Goal: Information Seeking & Learning: Understand process/instructions

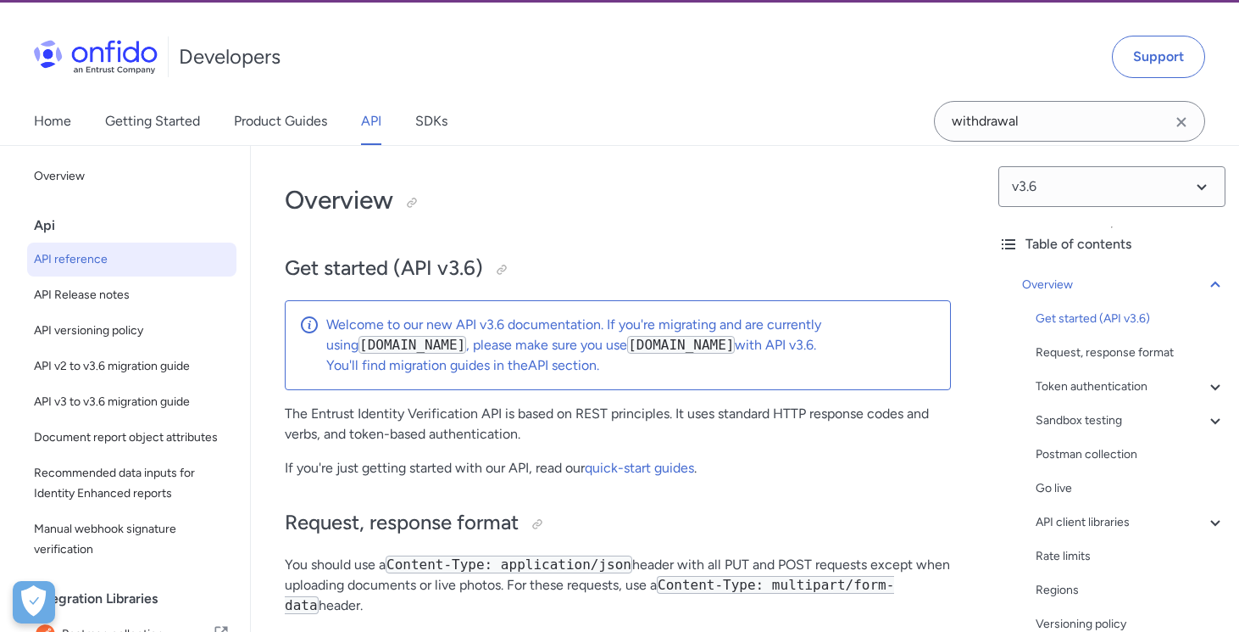
click at [604, 367] on p "You'll find migration guides in the API section ." at bounding box center [631, 365] width 610 height 20
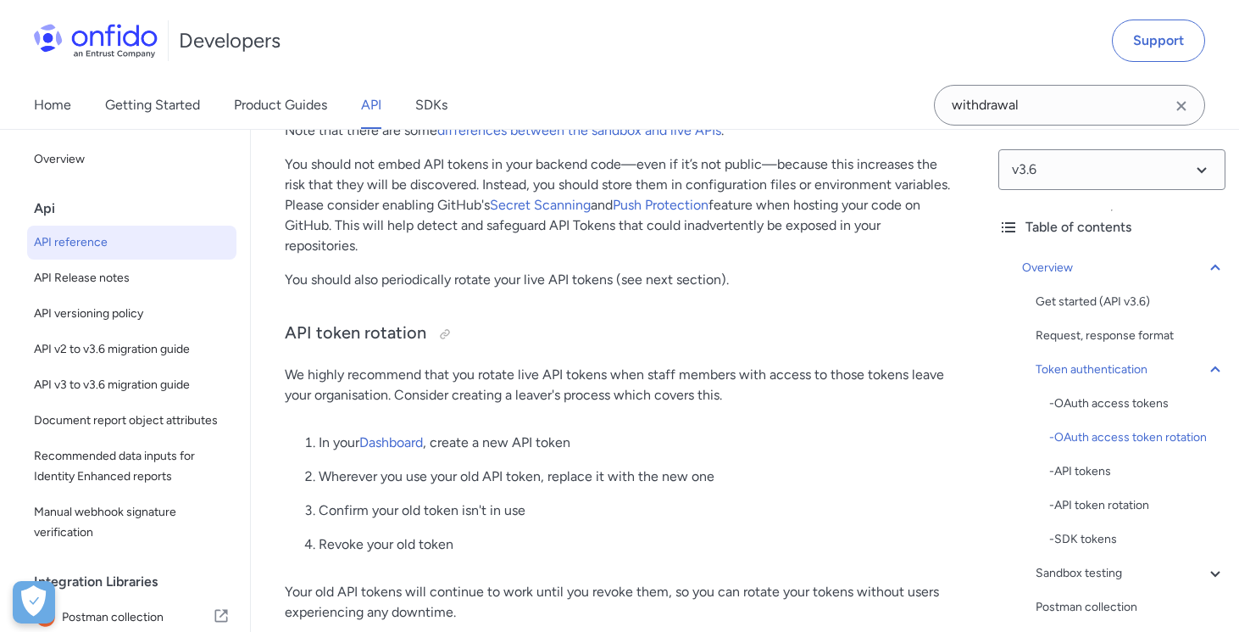
scroll to position [2871, 0]
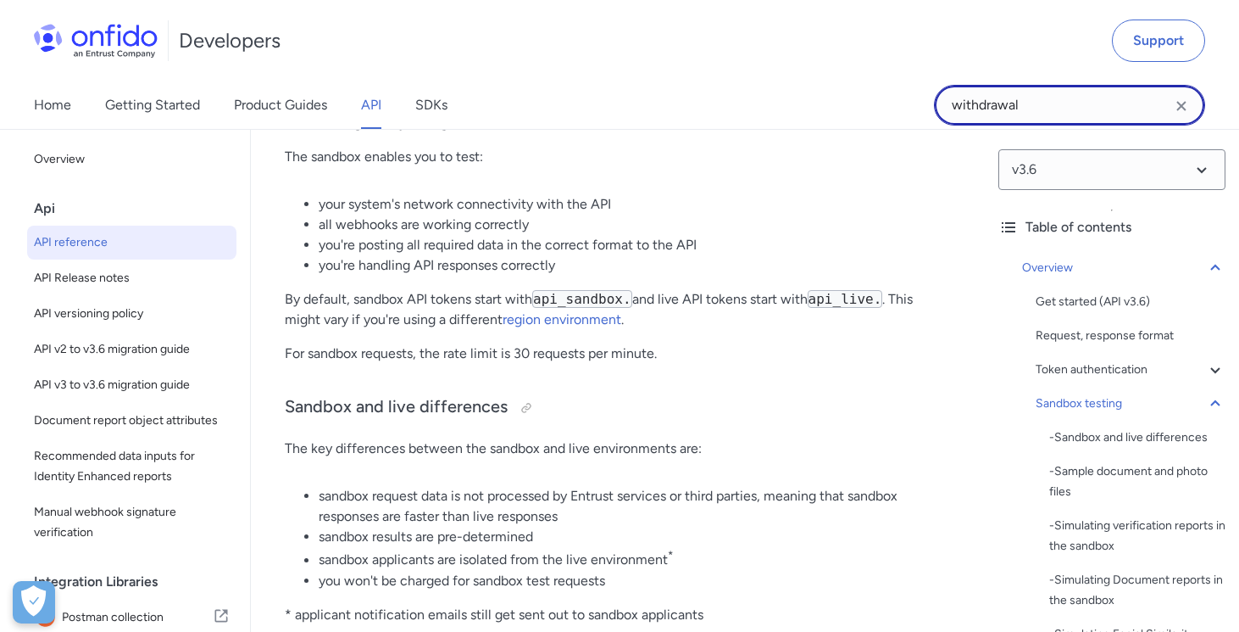
click at [1057, 111] on input "withdrawal" at bounding box center [1069, 105] width 271 height 41
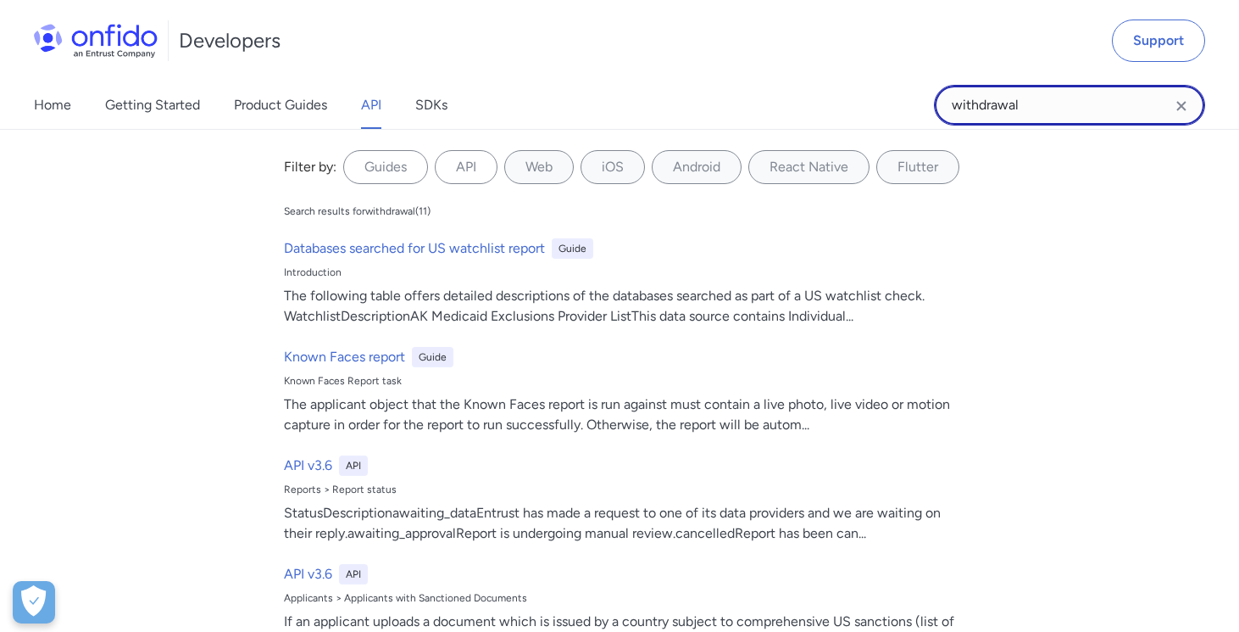
click at [979, 110] on input "withdrawal" at bounding box center [1069, 105] width 271 height 41
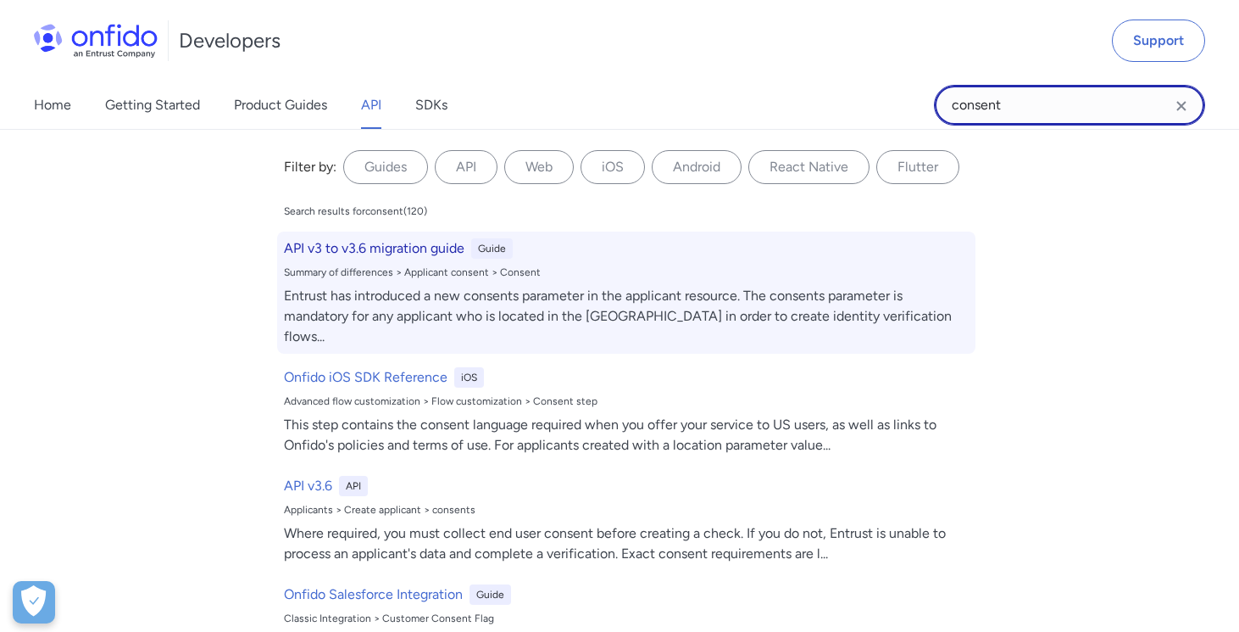
type input "consent"
click at [378, 247] on h6 "API v3 to v3.6 migration guide" at bounding box center [374, 248] width 181 height 20
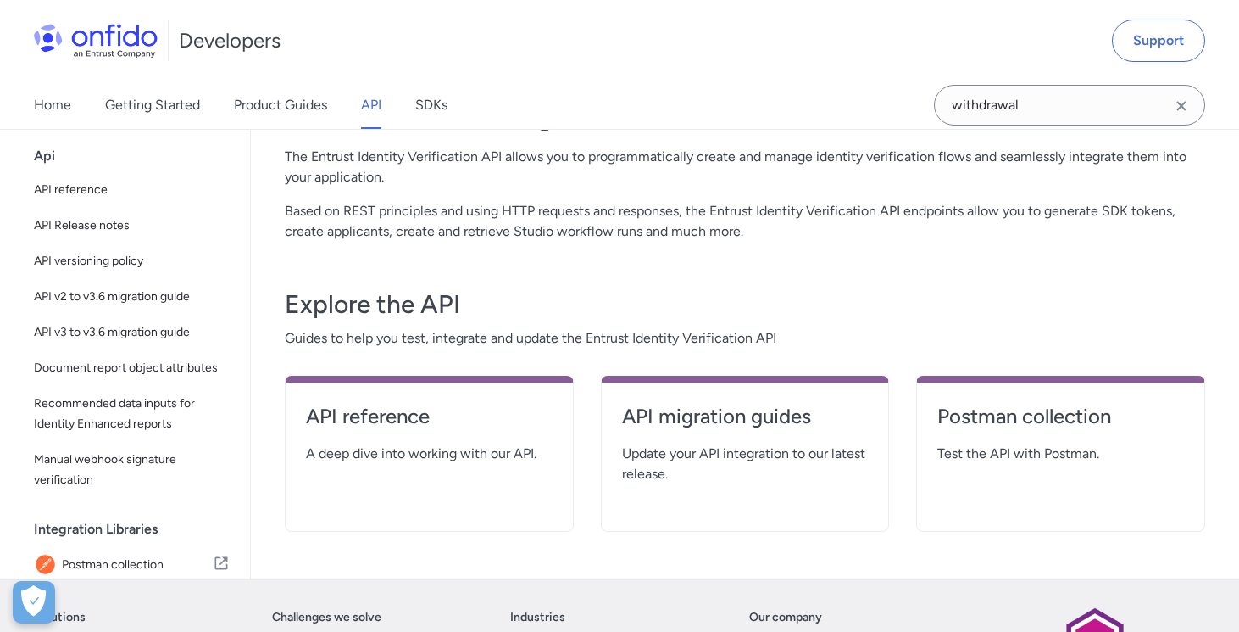
scroll to position [170, 0]
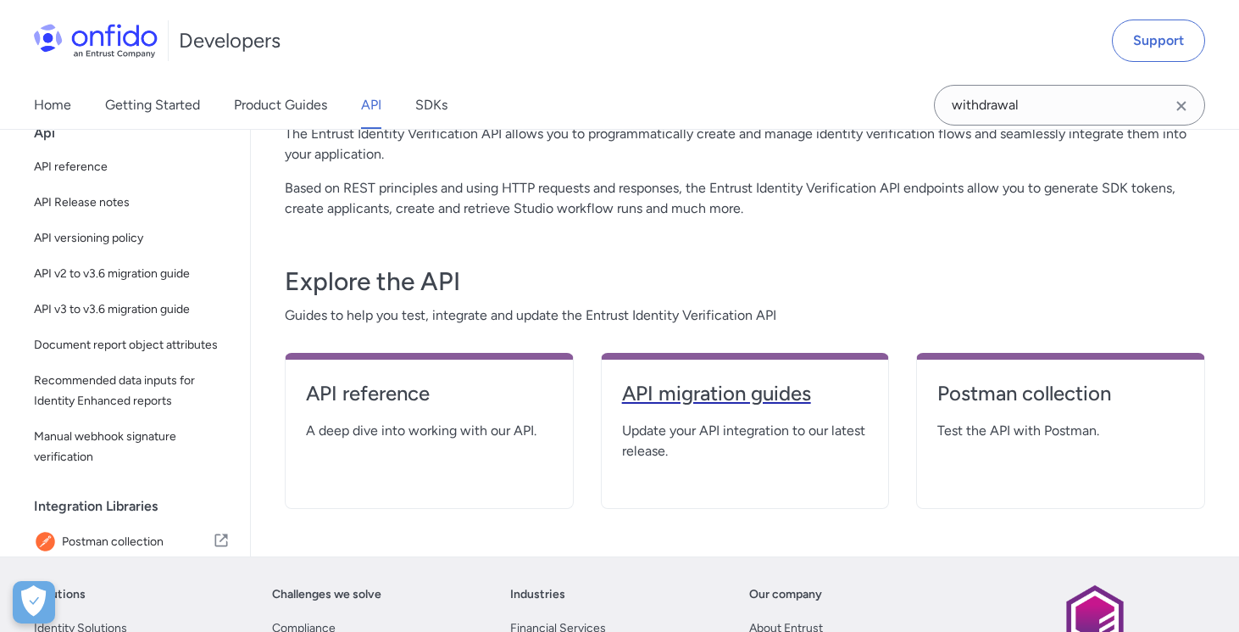
click at [808, 401] on h4 "API migration guides" at bounding box center [745, 393] width 247 height 27
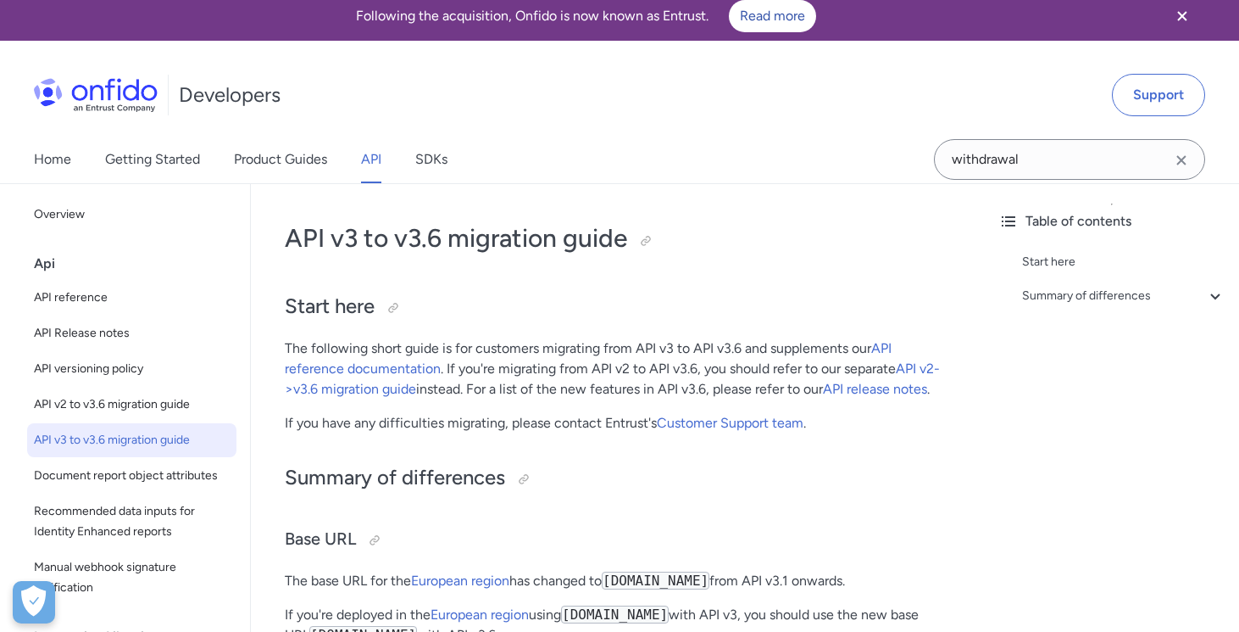
scroll to position [11, 0]
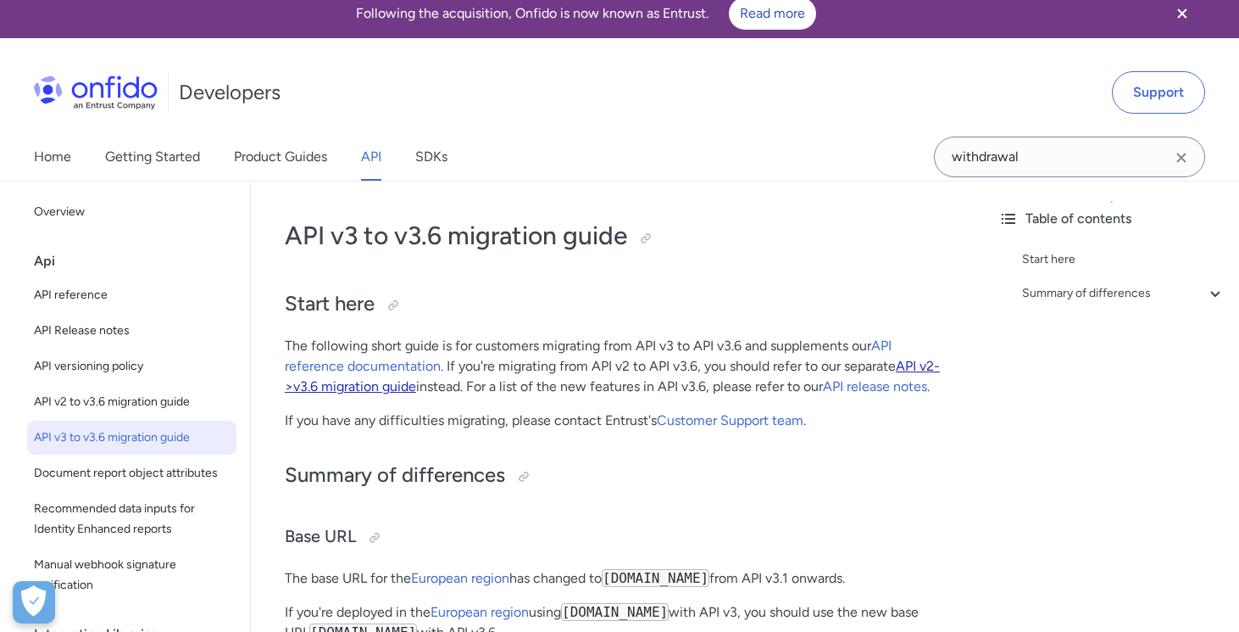
click at [329, 390] on link "API v2->v3.6 migration guide" at bounding box center [612, 376] width 655 height 36
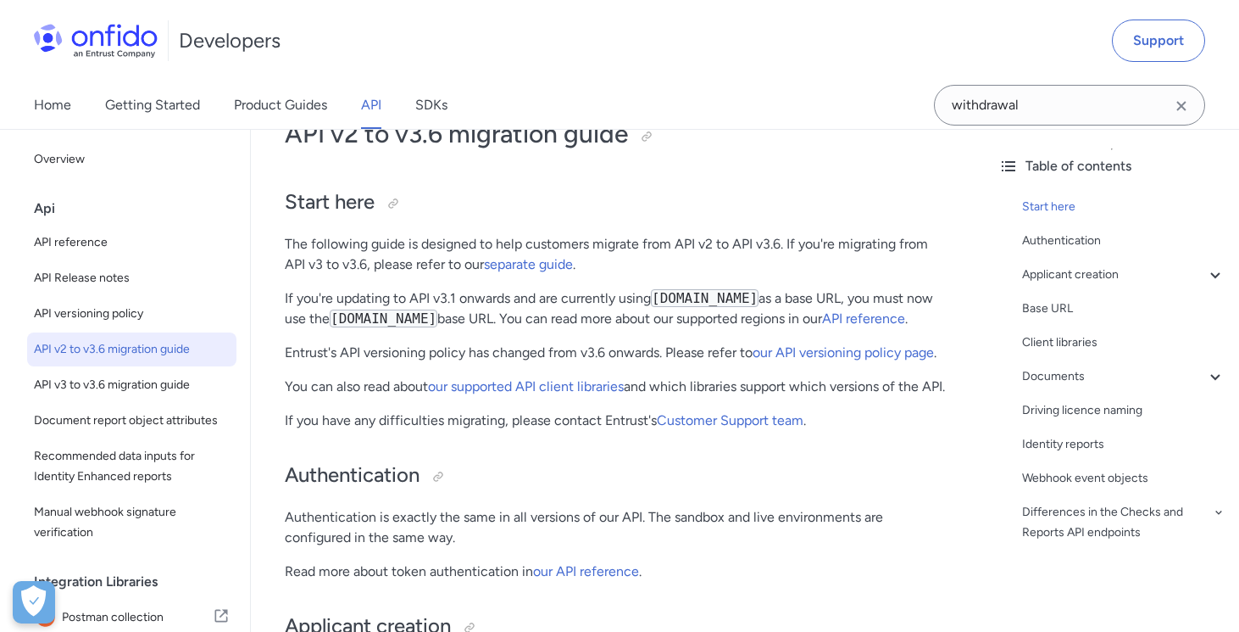
scroll to position [110, 0]
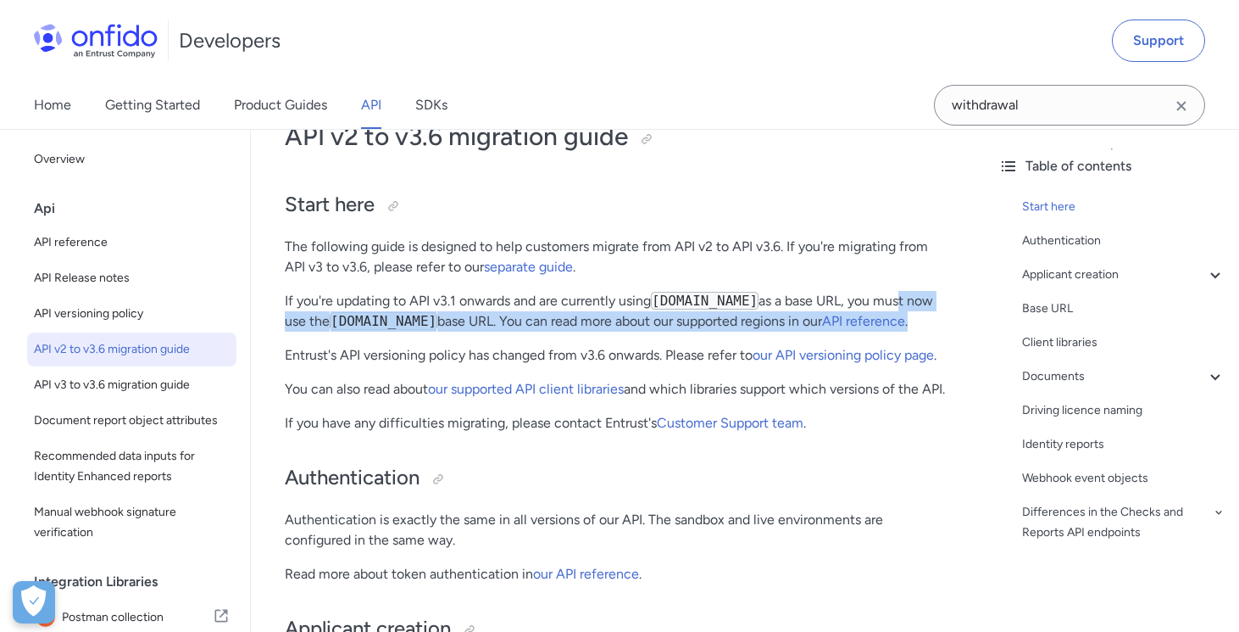
drag, startPoint x: 912, startPoint y: 292, endPoint x: 920, endPoint y: 332, distance: 41.4
click at [920, 331] on p "If you're updating to API v3.1 onwards and are currently using api.onfido.com a…" at bounding box center [618, 311] width 666 height 41
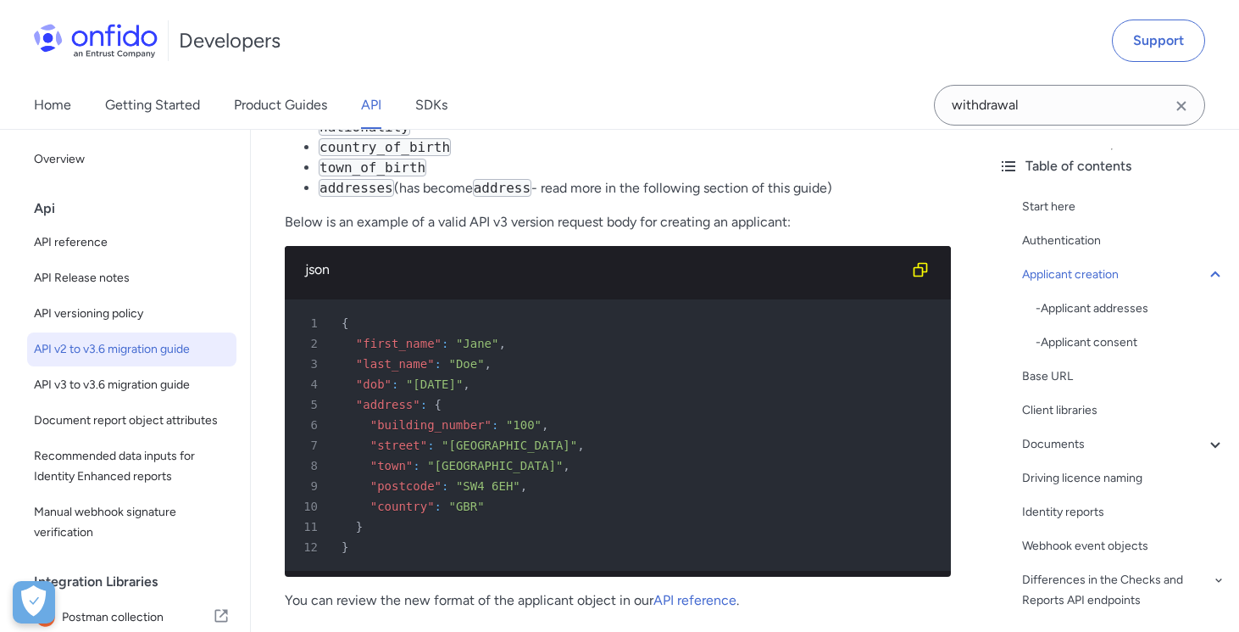
scroll to position [827, 0]
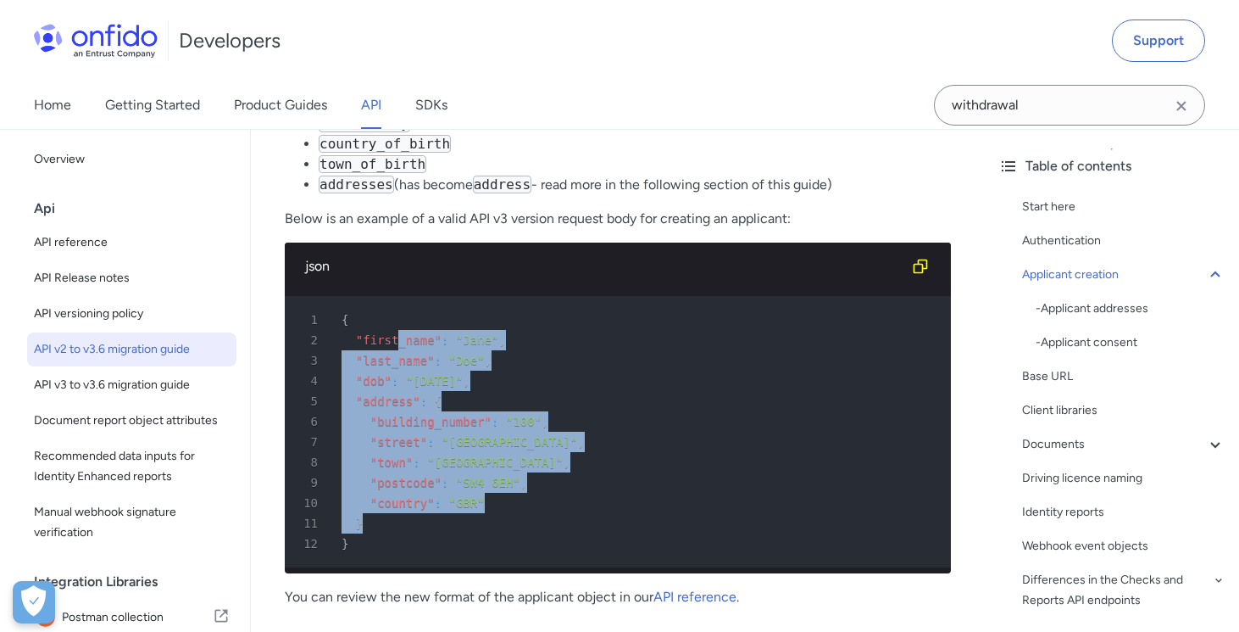
drag, startPoint x: 398, startPoint y: 374, endPoint x: 496, endPoint y: 556, distance: 206.7
click at [496, 556] on pre "1 { 2 "first_name" : "Jane" , 3 "last_name" : "Doe" , 4 "dob" : "1990-01-31" , …" at bounding box center [618, 431] width 666 height 271
click at [496, 533] on div "11 }" at bounding box center [610, 523] width 636 height 20
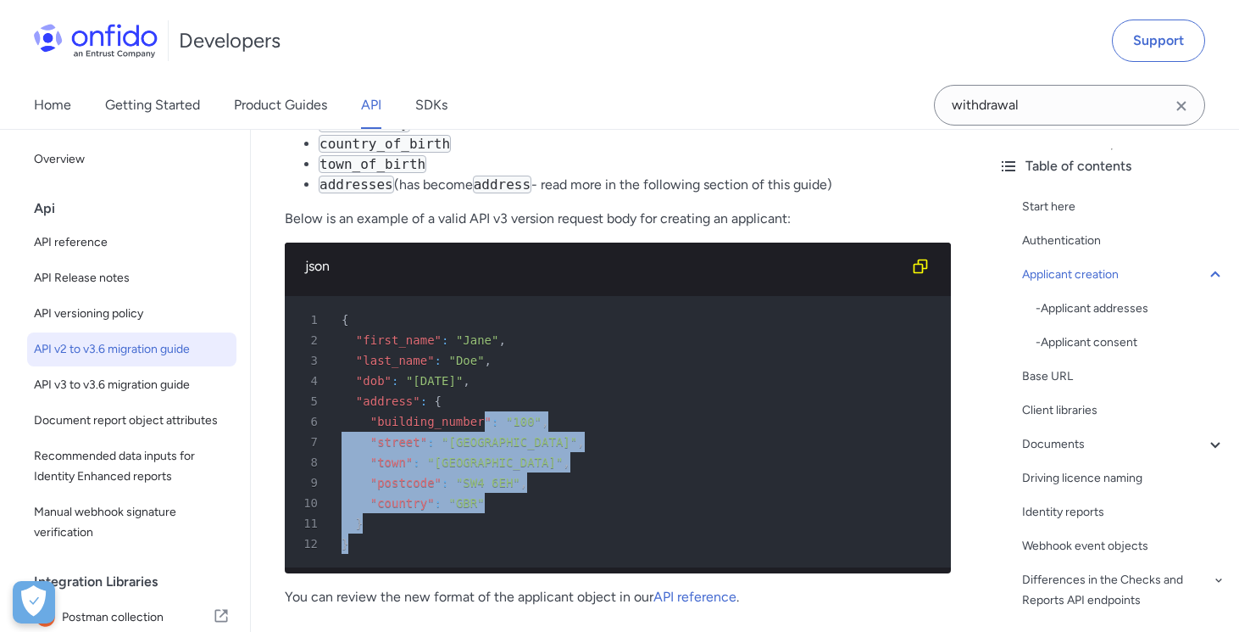
drag, startPoint x: 495, startPoint y: 577, endPoint x: 486, endPoint y: 455, distance: 122.4
click at [486, 455] on pre "1 { 2 "first_name" : "Jane" , 3 "last_name" : "Doe" , 4 "dob" : "1990-01-31" , …" at bounding box center [618, 431] width 666 height 271
click at [486, 428] on span ""building_number"" at bounding box center [430, 422] width 121 height 14
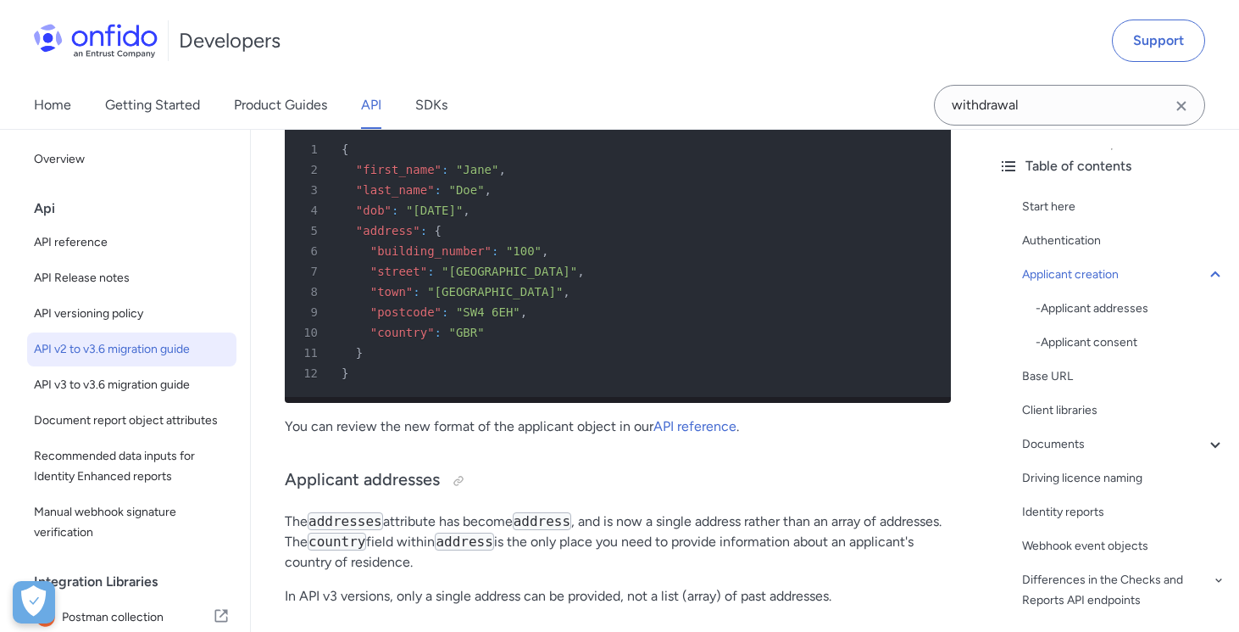
scroll to position [1228, 0]
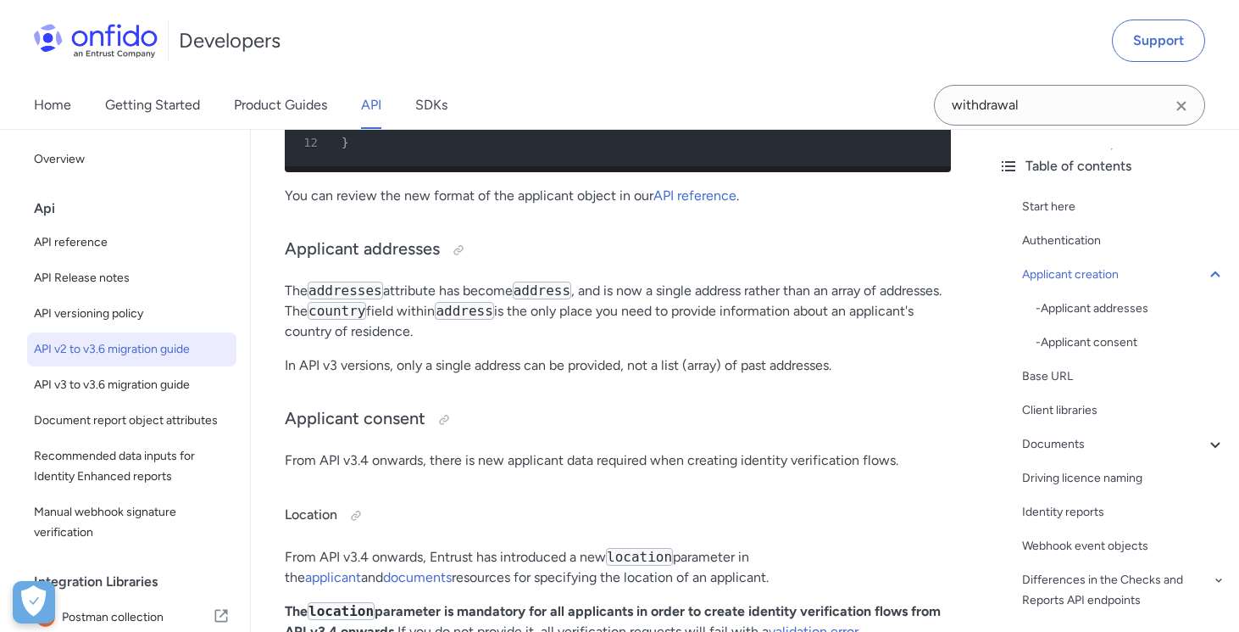
click at [761, 342] on p "The addresses attribute has become address , and is now a single address rather…" at bounding box center [618, 311] width 666 height 61
drag, startPoint x: 857, startPoint y: 415, endPoint x: 845, endPoint y: 377, distance: 40.0
click at [845, 342] on p "The addresses attribute has become address , and is now a single address rather…" at bounding box center [618, 311] width 666 height 61
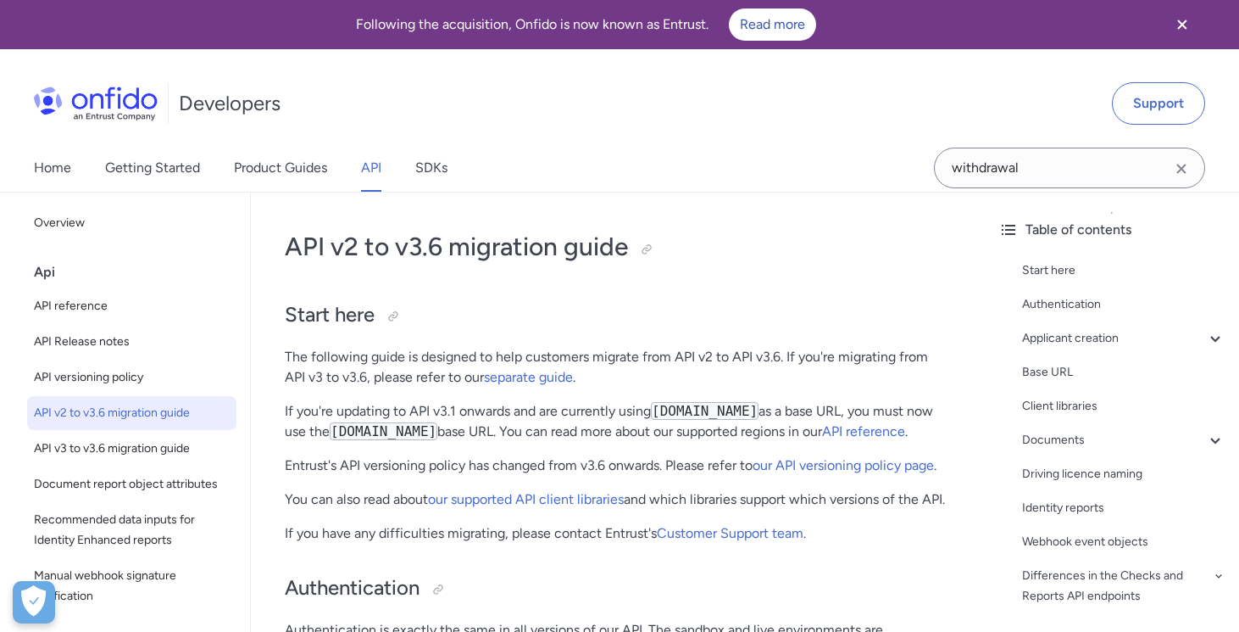
scroll to position [0, 0]
click at [510, 375] on link "separate guide" at bounding box center [528, 377] width 89 height 16
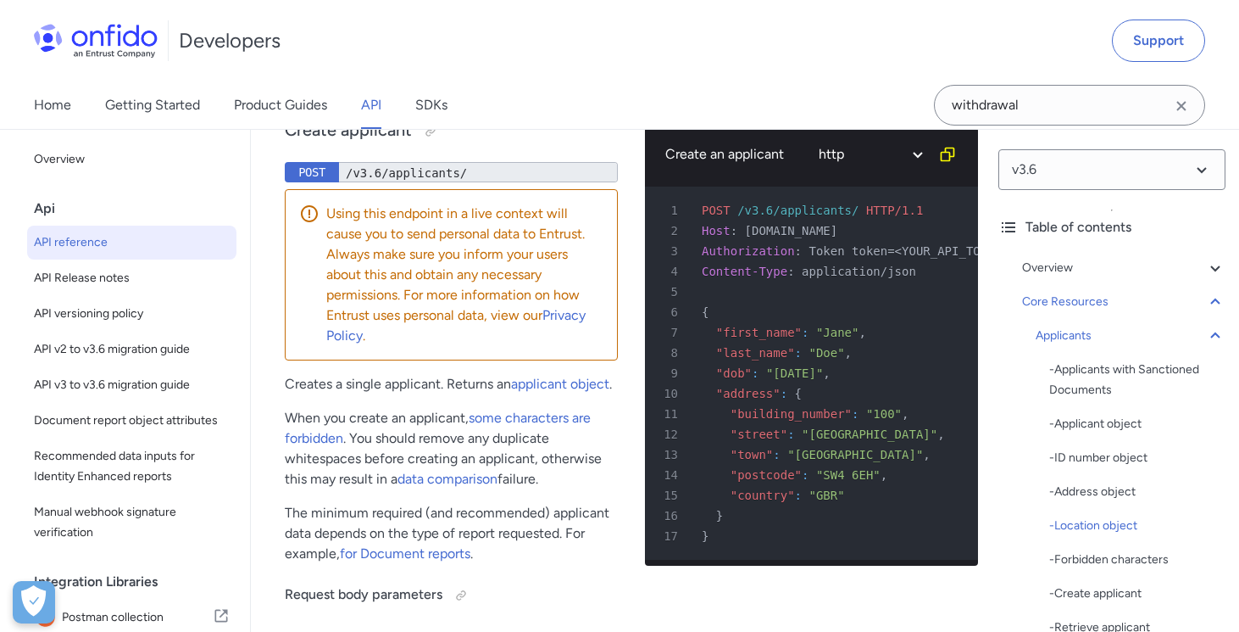
scroll to position [23615, 0]
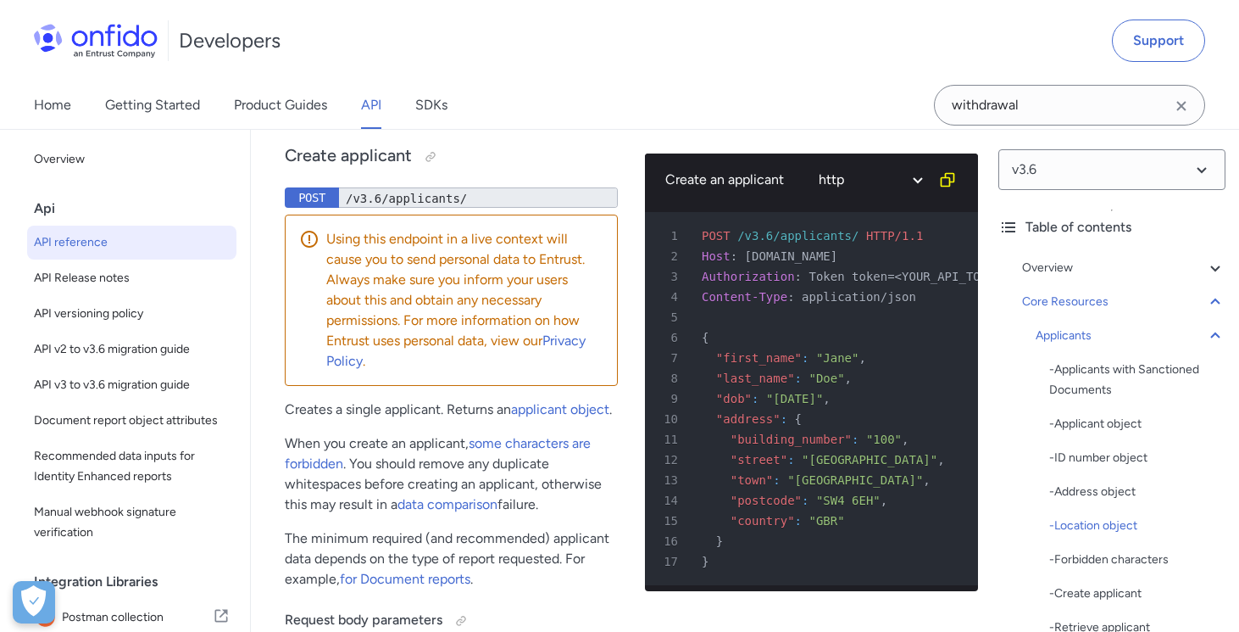
drag, startPoint x: 546, startPoint y: 388, endPoint x: 531, endPoint y: 334, distance: 56.4
drag, startPoint x: 565, startPoint y: 520, endPoint x: 543, endPoint y: 420, distance: 101.6
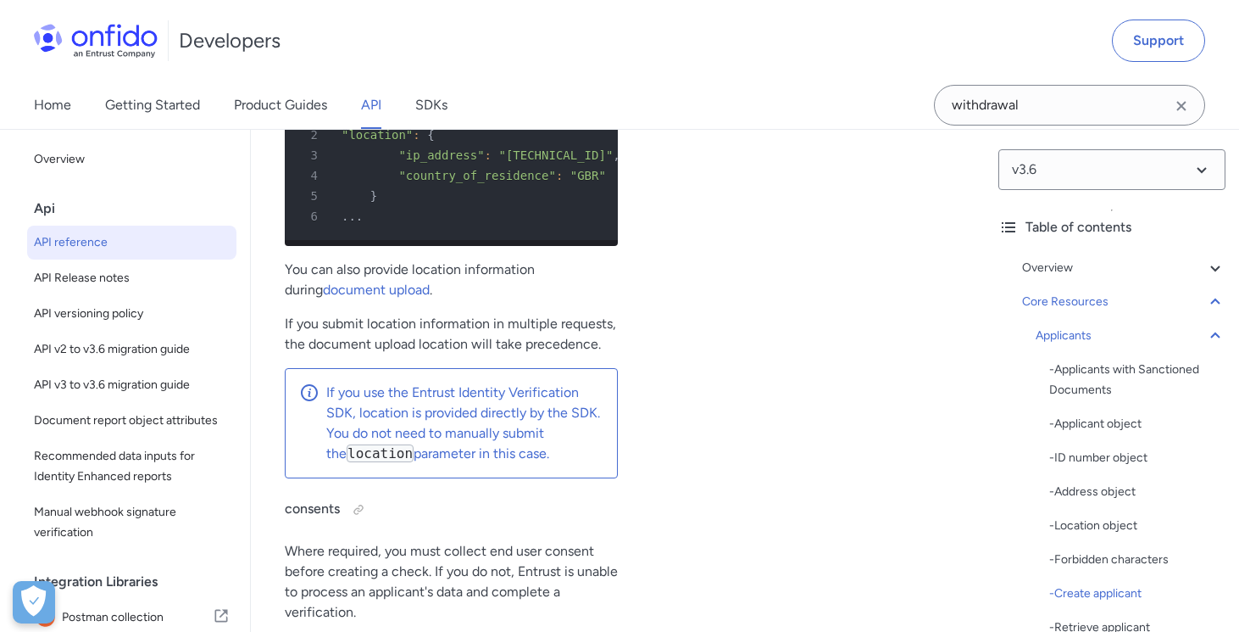
scroll to position [25482, 0]
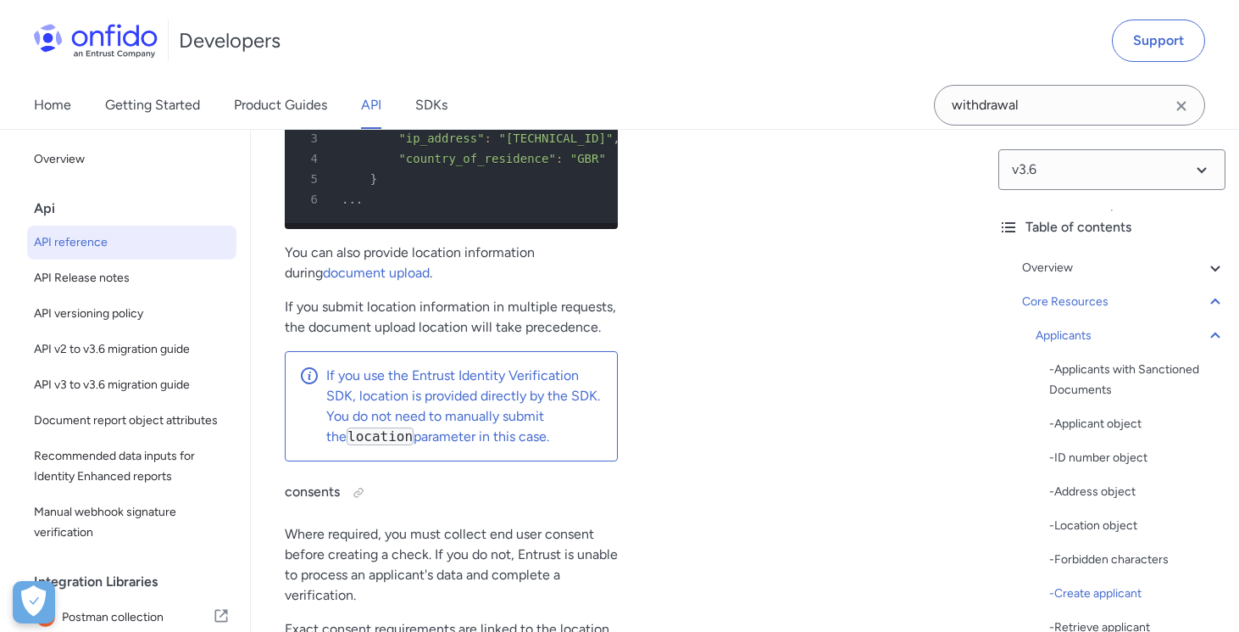
drag, startPoint x: 516, startPoint y: 359, endPoint x: 494, endPoint y: 296, distance: 66.5
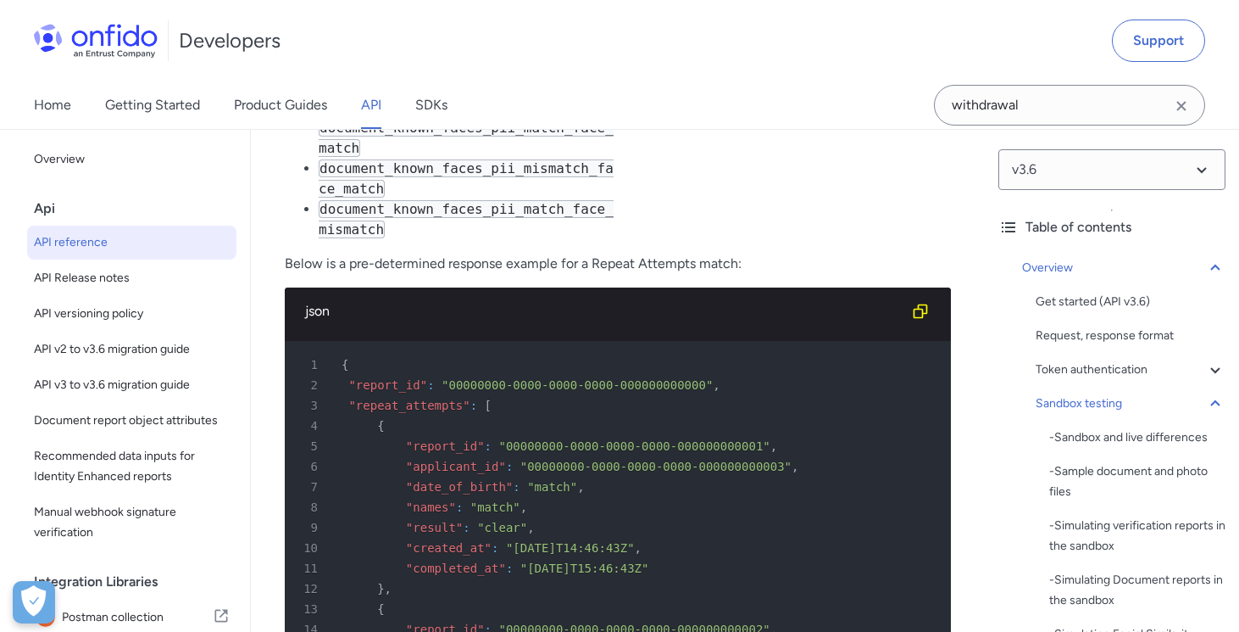
scroll to position [8414, 0]
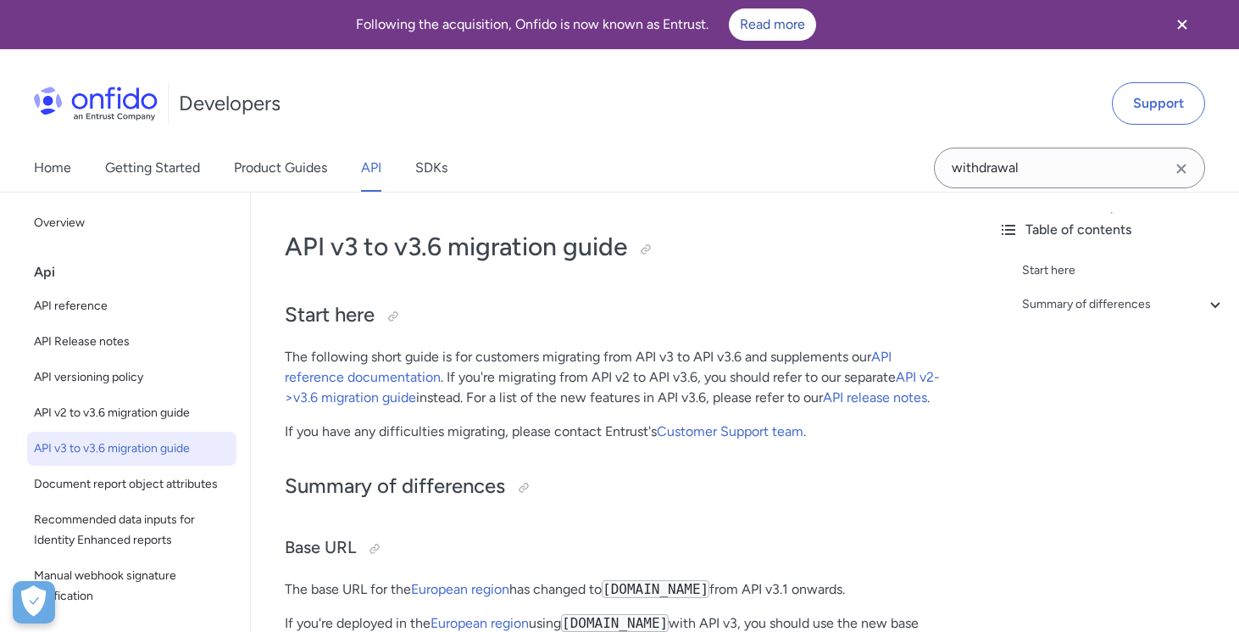
click at [170, 453] on span "API v3 to v3.6 migration guide" at bounding box center [132, 448] width 196 height 20
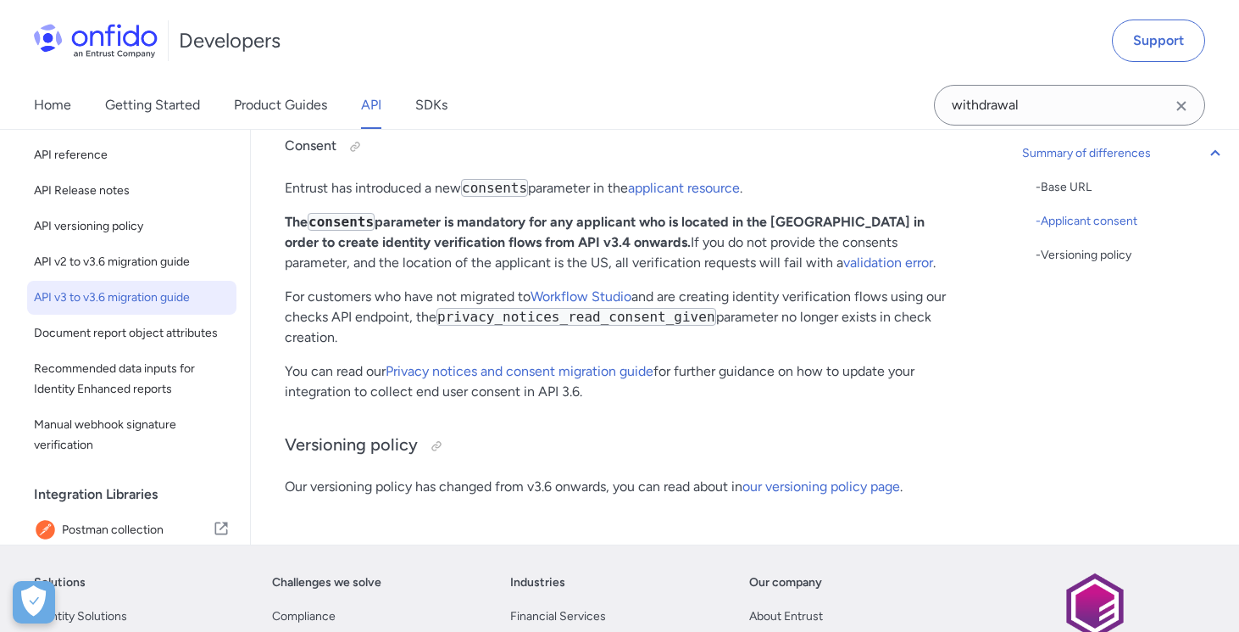
scroll to position [860, 0]
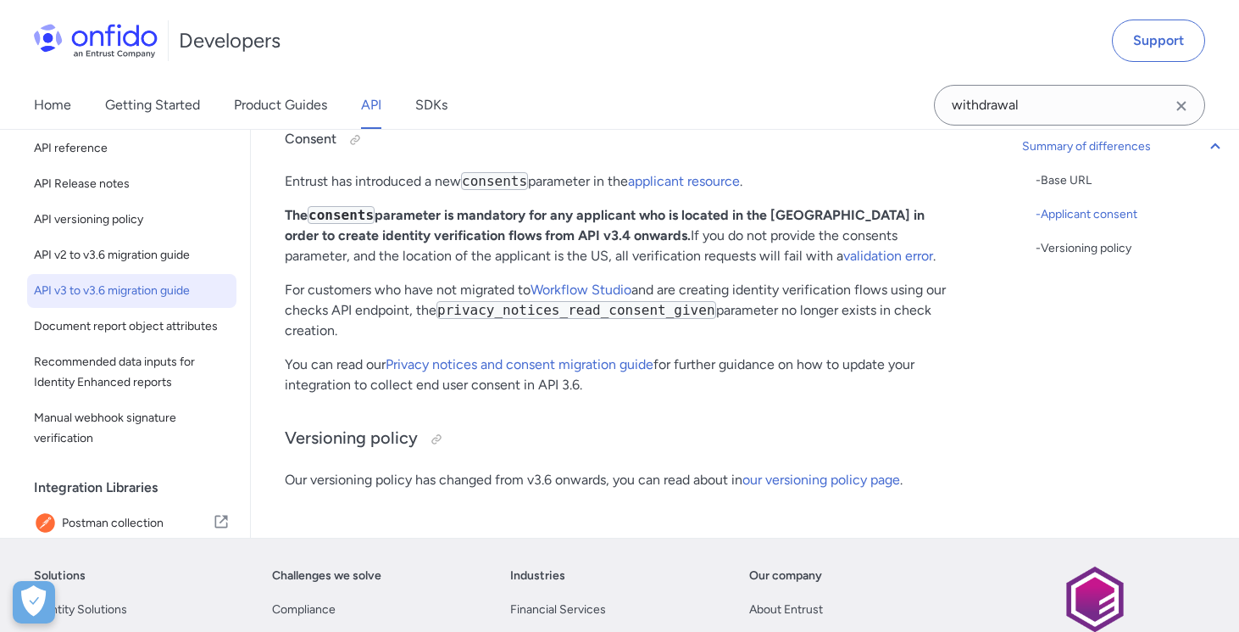
drag, startPoint x: 792, startPoint y: 326, endPoint x: 785, endPoint y: 305, distance: 21.4
click at [785, 305] on p "For customers who have not migrated to Workflow Studio and are creating identit…" at bounding box center [618, 310] width 666 height 61
click at [791, 312] on p "For customers who have not migrated to Workflow Studio and are creating identit…" at bounding box center [618, 310] width 666 height 61
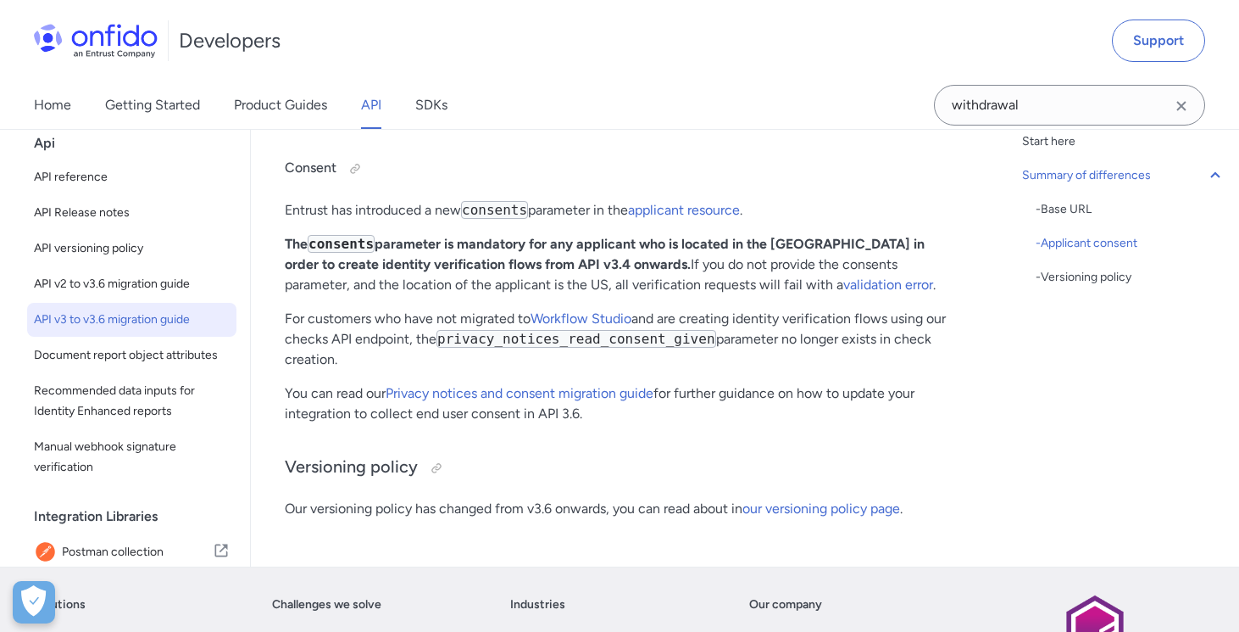
scroll to position [824, 0]
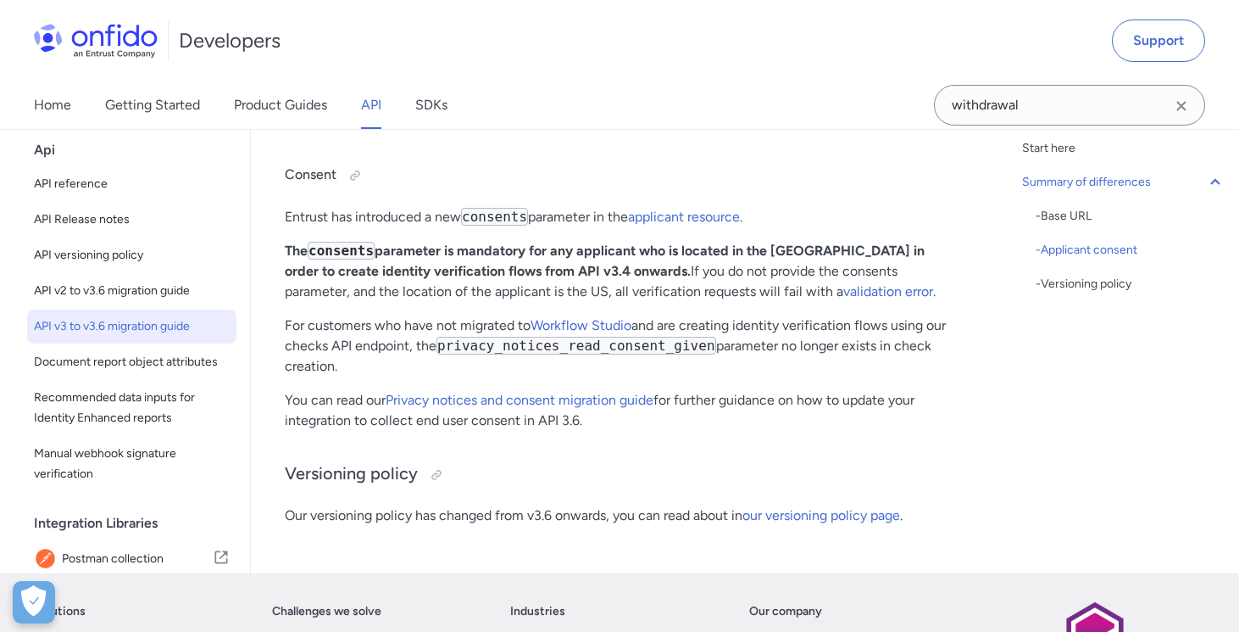
drag, startPoint x: 826, startPoint y: 295, endPoint x: 843, endPoint y: 298, distance: 17.1
click at [843, 298] on p "The consents parameter is mandatory for any applicant who is located in the US …" at bounding box center [618, 271] width 666 height 61
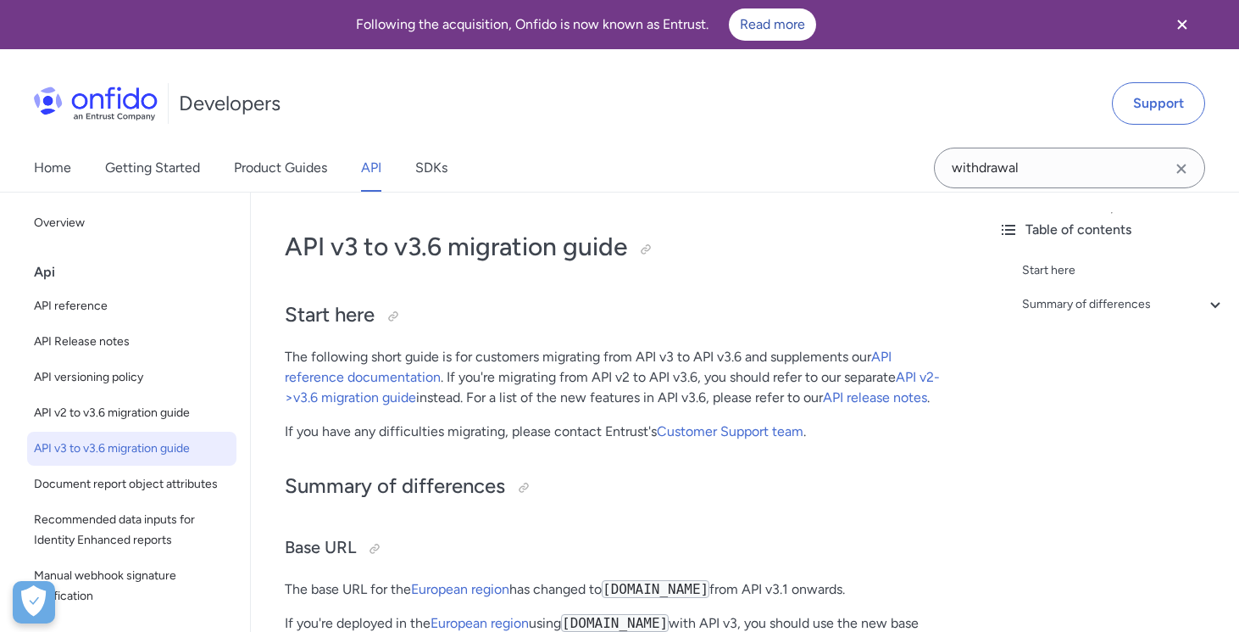
scroll to position [0, 0]
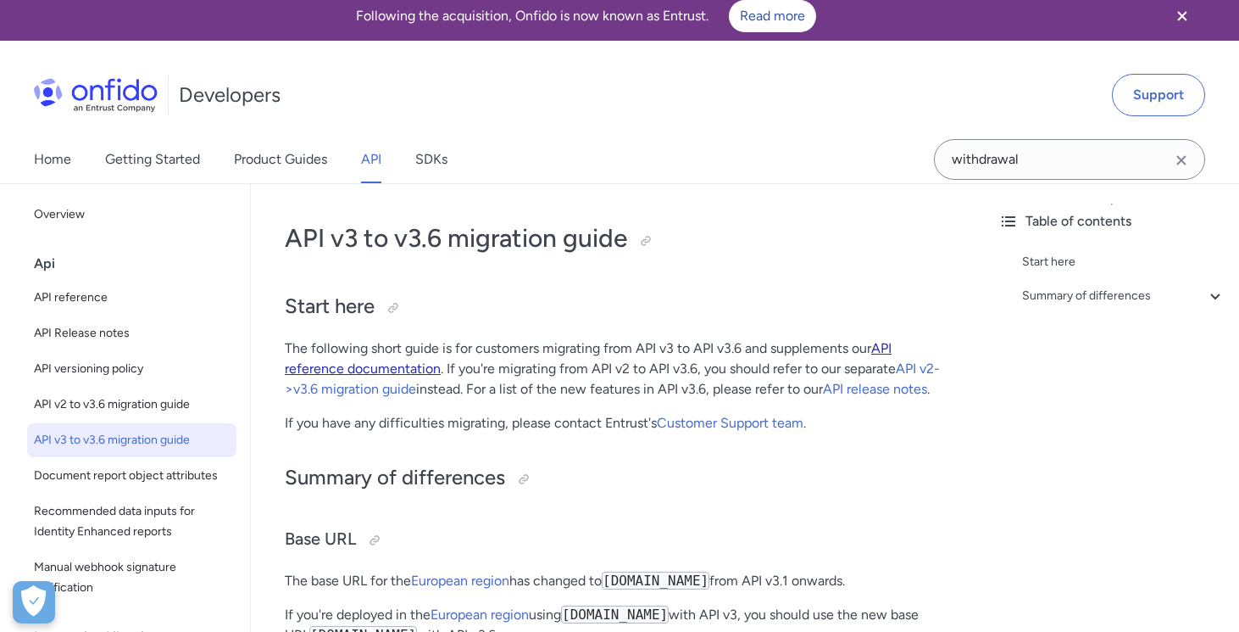
click at [892, 348] on link "API reference documentation" at bounding box center [588, 358] width 607 height 36
click at [883, 349] on link "API reference documentation" at bounding box center [588, 358] width 607 height 36
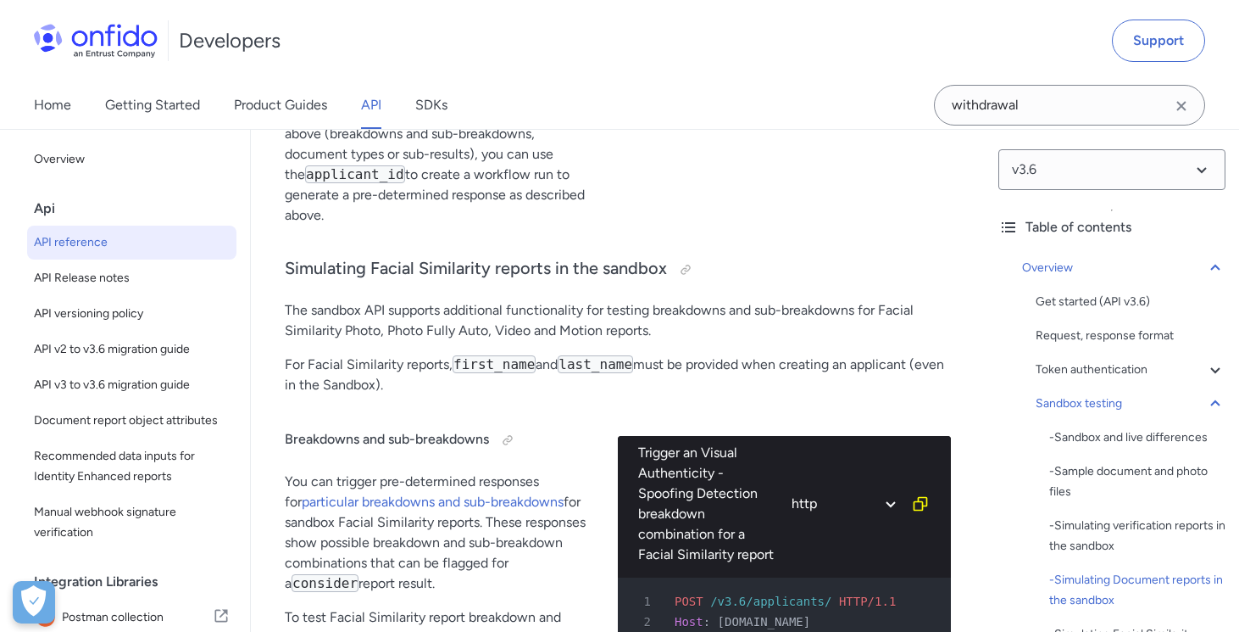
scroll to position [7277, 0]
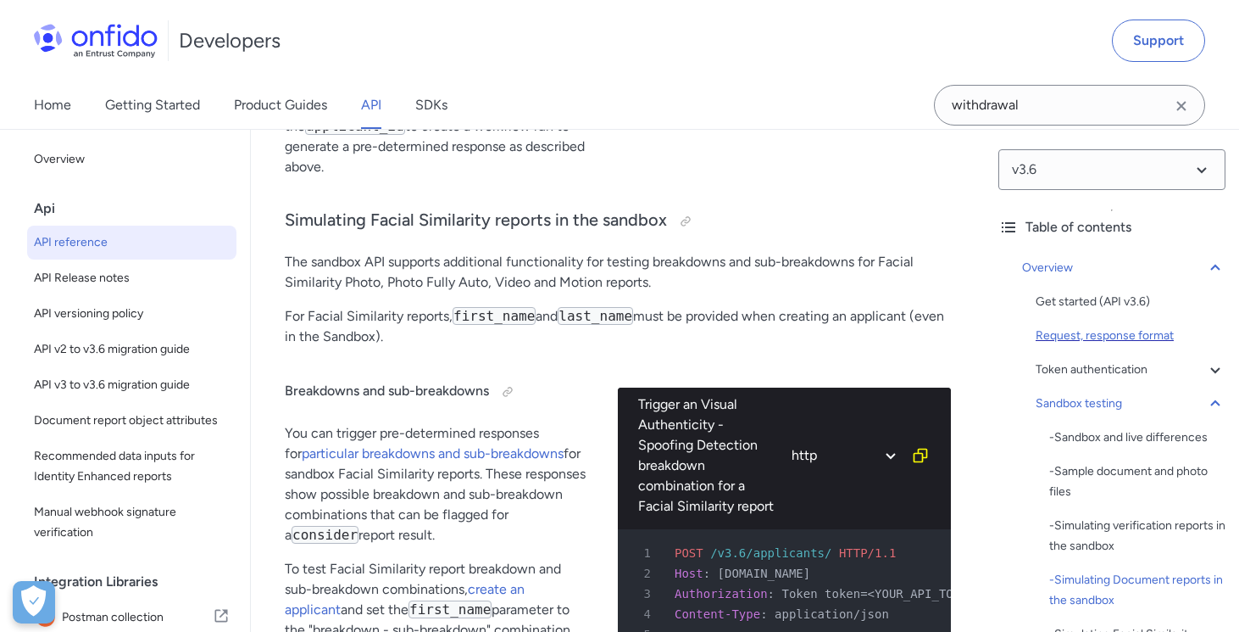
click at [1050, 335] on div "Request, response format" at bounding box center [1131, 336] width 190 height 20
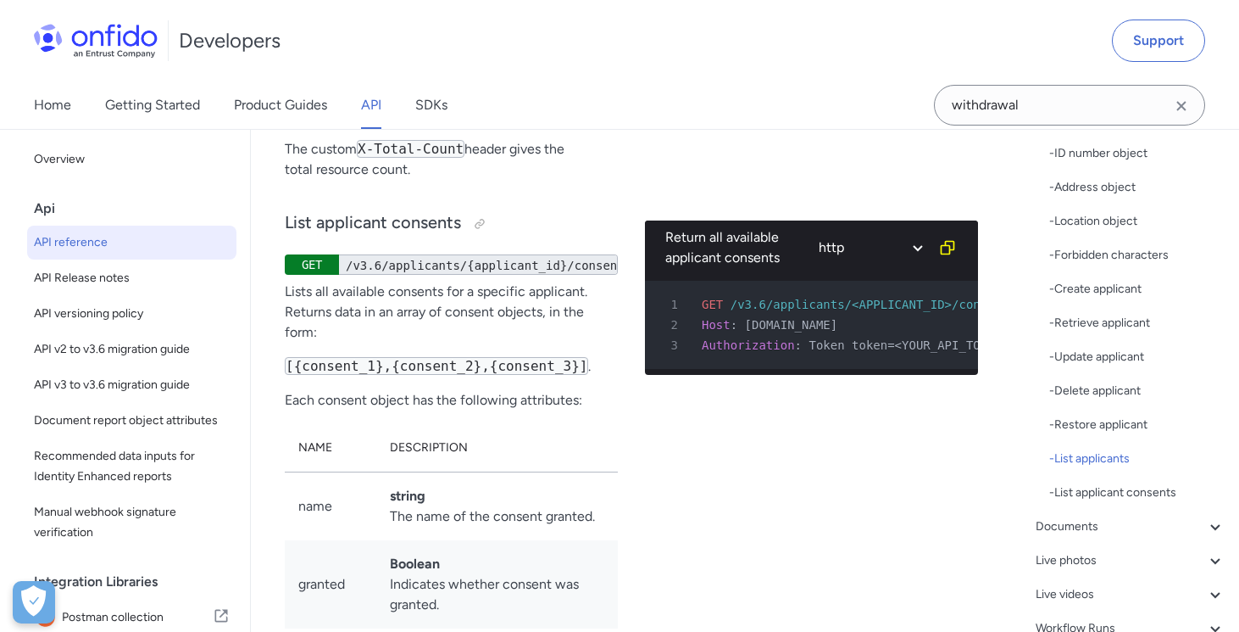
scroll to position [29621, 0]
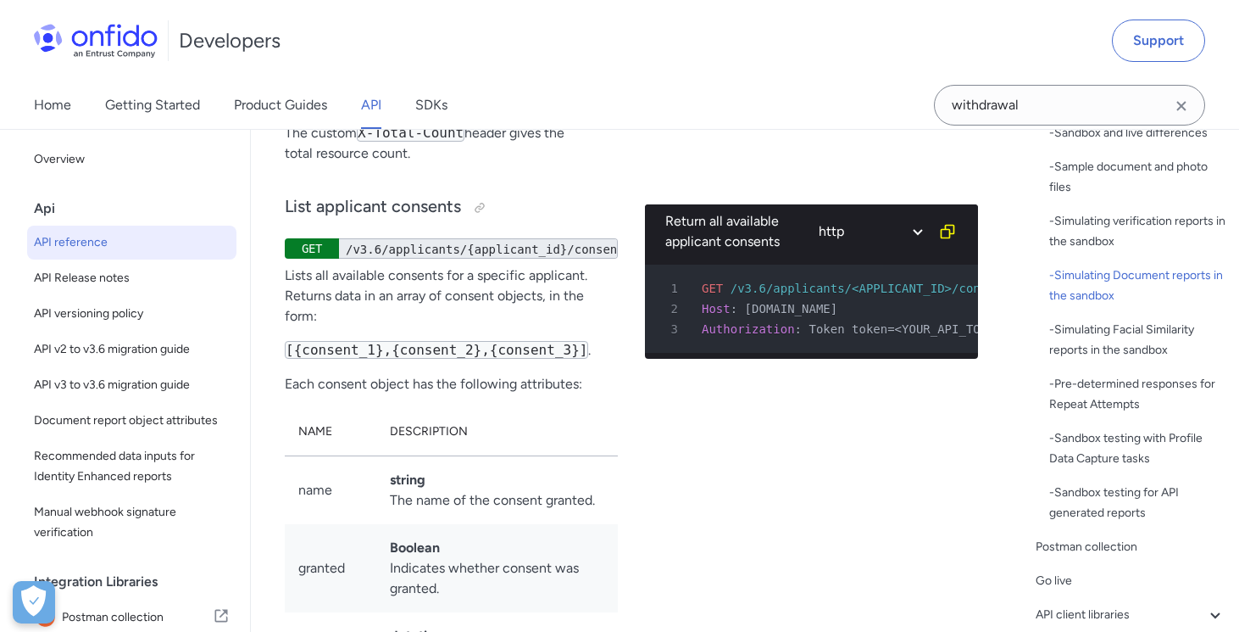
scroll to position [7277, 0]
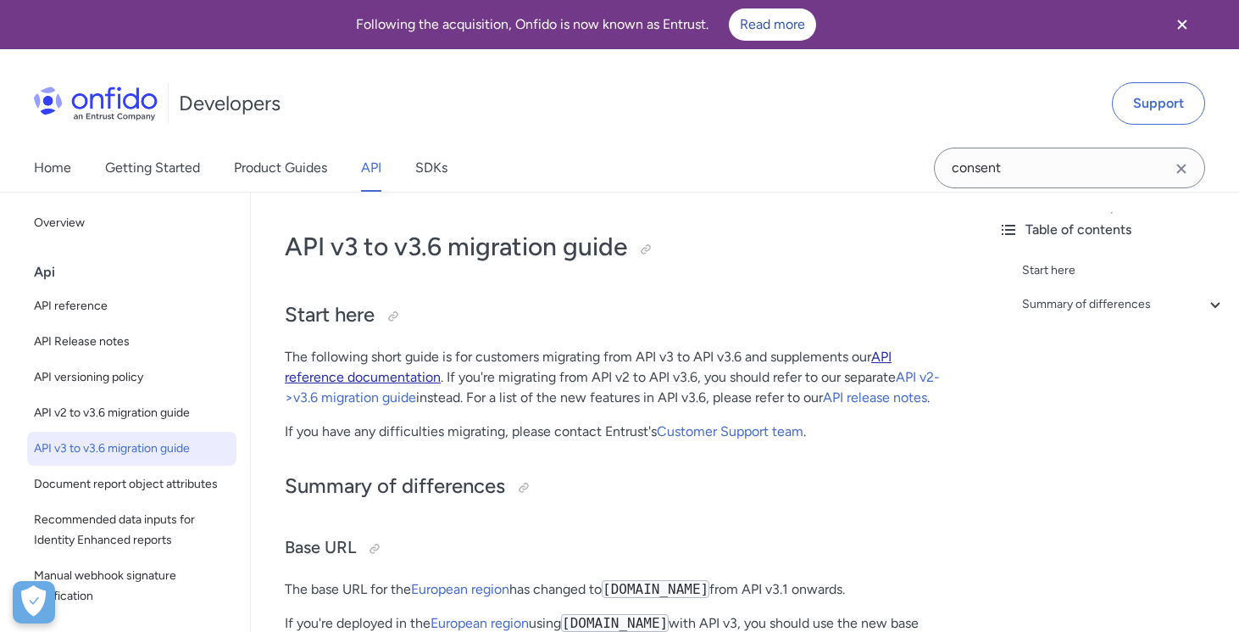
click at [888, 354] on link "API reference documentation" at bounding box center [588, 366] width 607 height 36
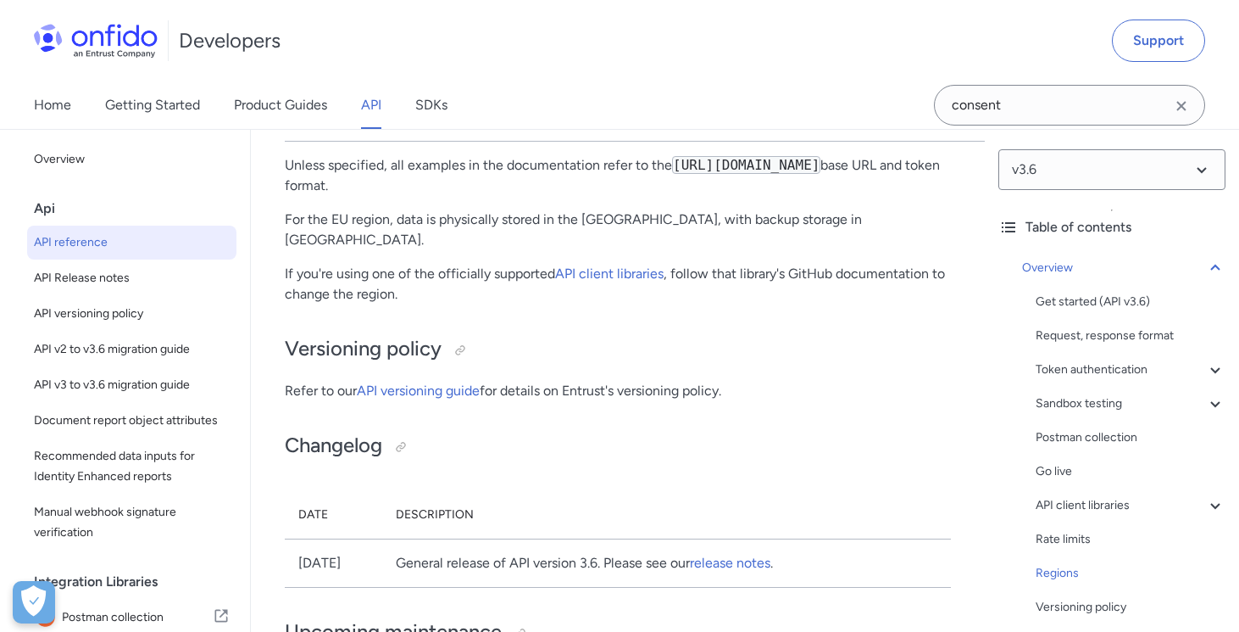
scroll to position [15137, 0]
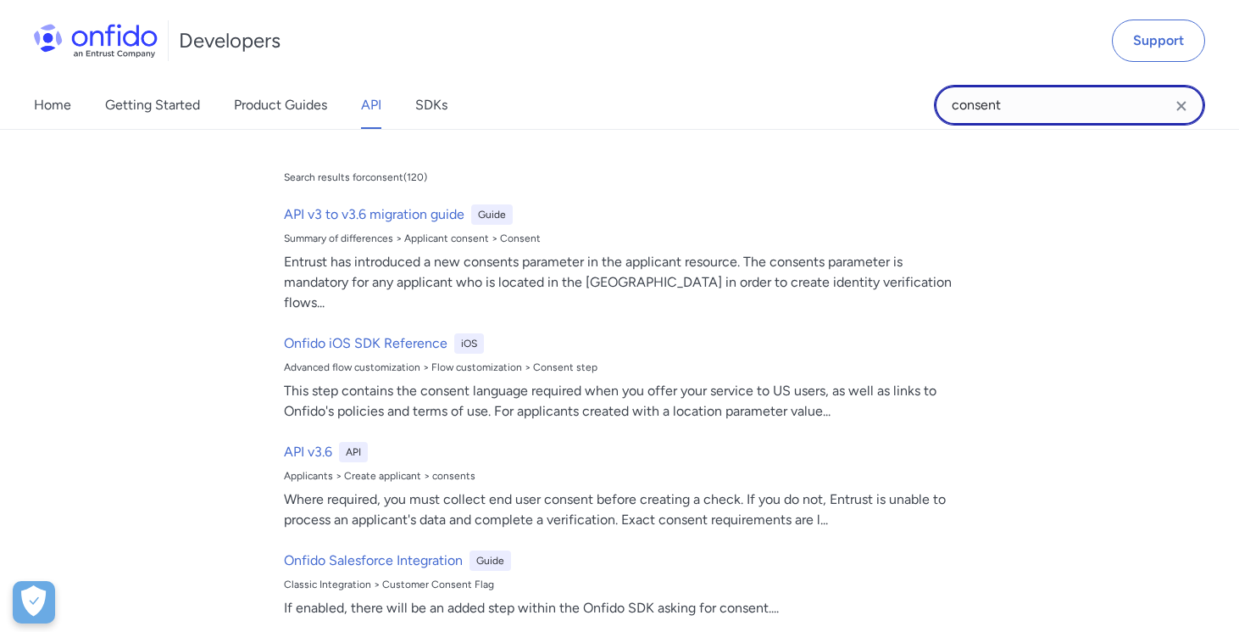
click at [1011, 113] on input "consent" at bounding box center [1069, 105] width 271 height 41
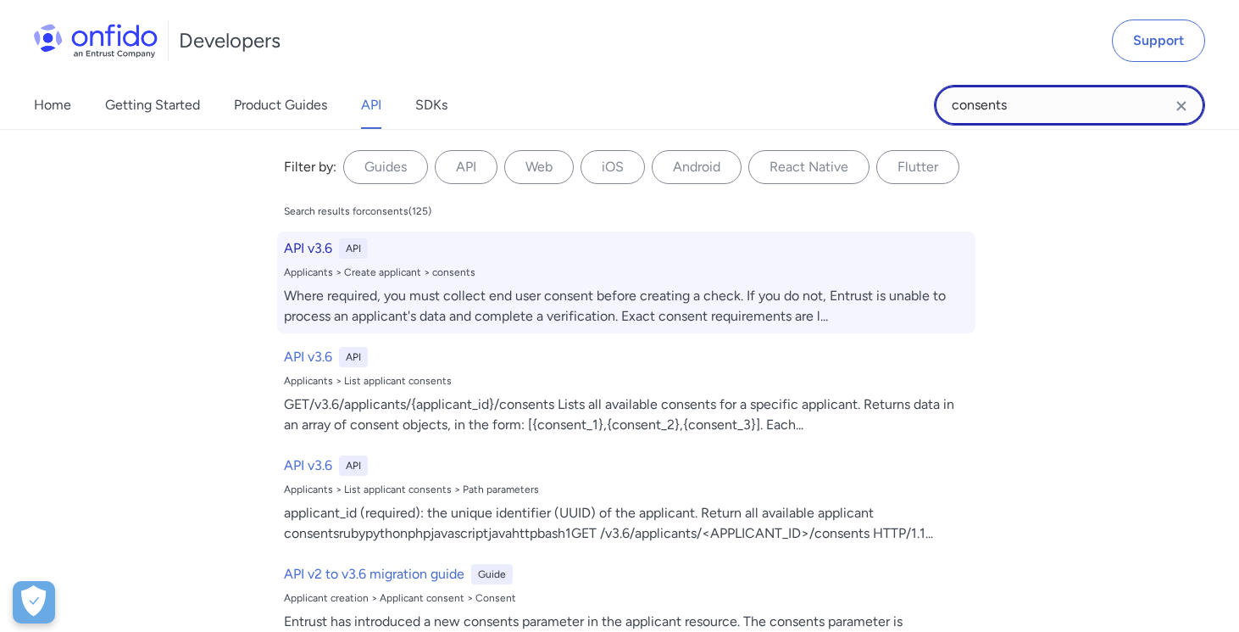
type input "consents"
click at [315, 247] on h6 "API v3.6" at bounding box center [308, 248] width 48 height 20
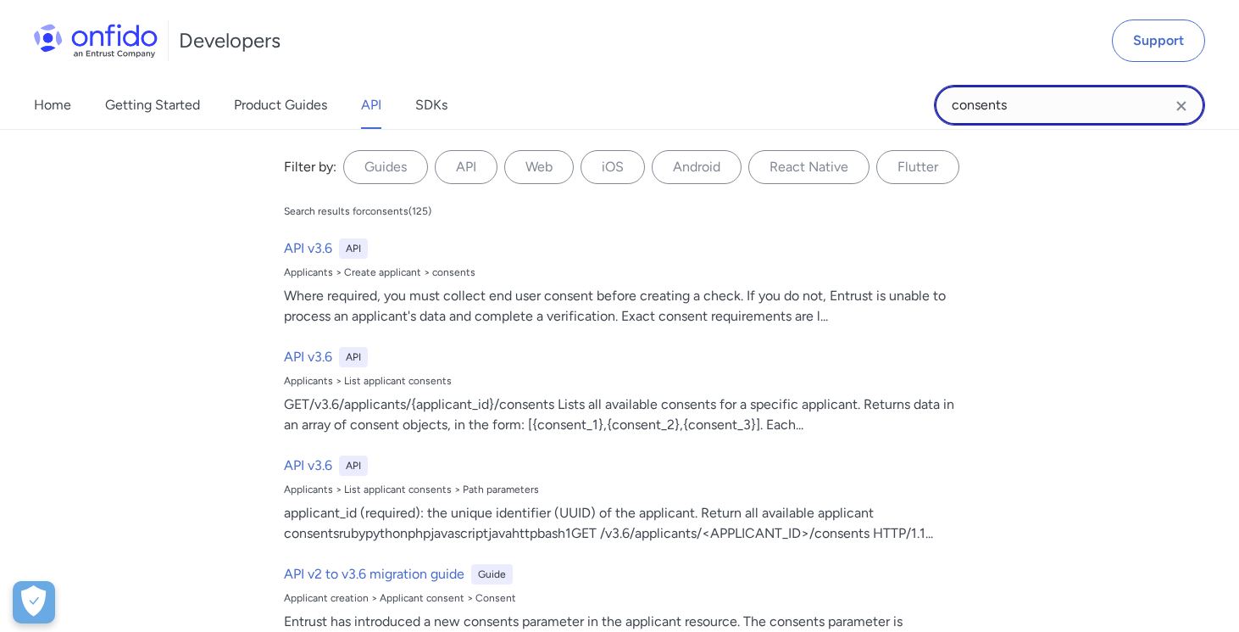
click at [1086, 106] on input "consents" at bounding box center [1069, 105] width 271 height 41
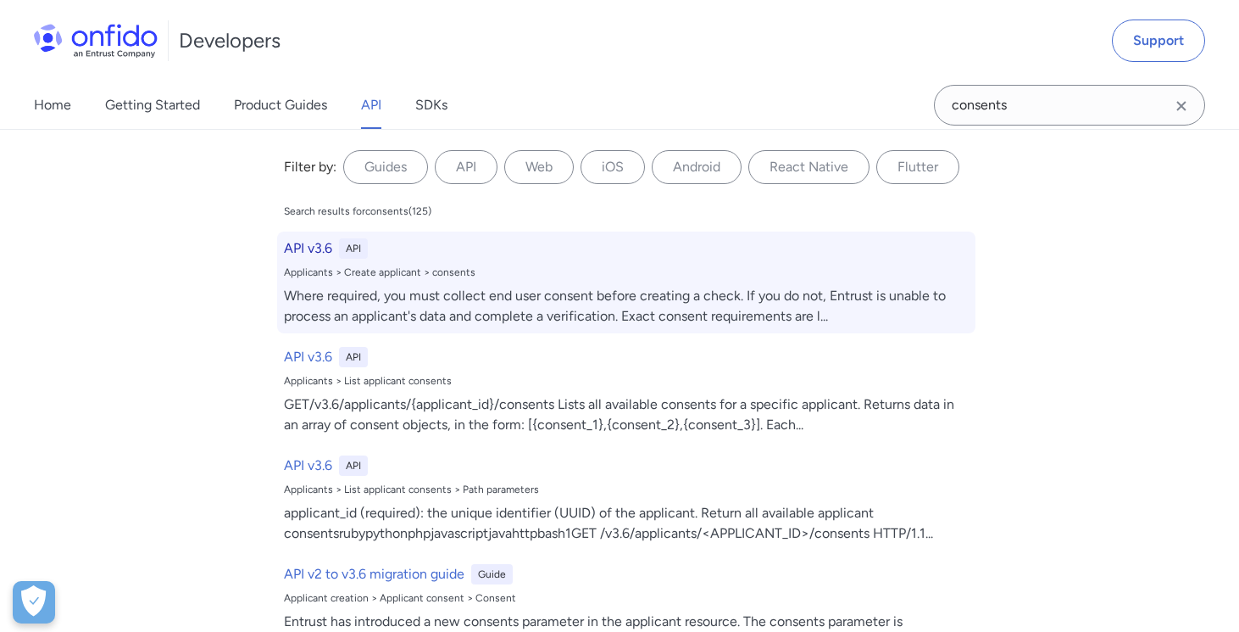
click at [312, 232] on div "API v3.6 API Applicants > Create applicant > consents Where required, you must …" at bounding box center [626, 282] width 699 height 102
click at [310, 242] on h6 "API v3.6" at bounding box center [308, 248] width 48 height 20
click at [304, 254] on h6 "API v3.6" at bounding box center [308, 248] width 48 height 20
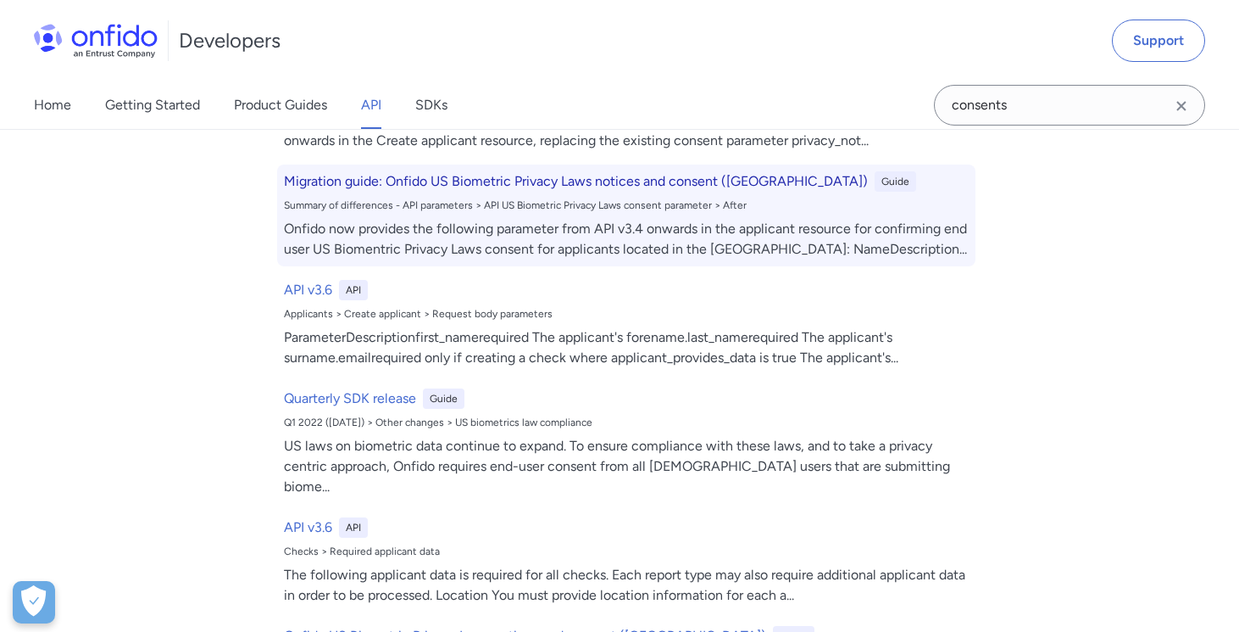
scroll to position [822, 0]
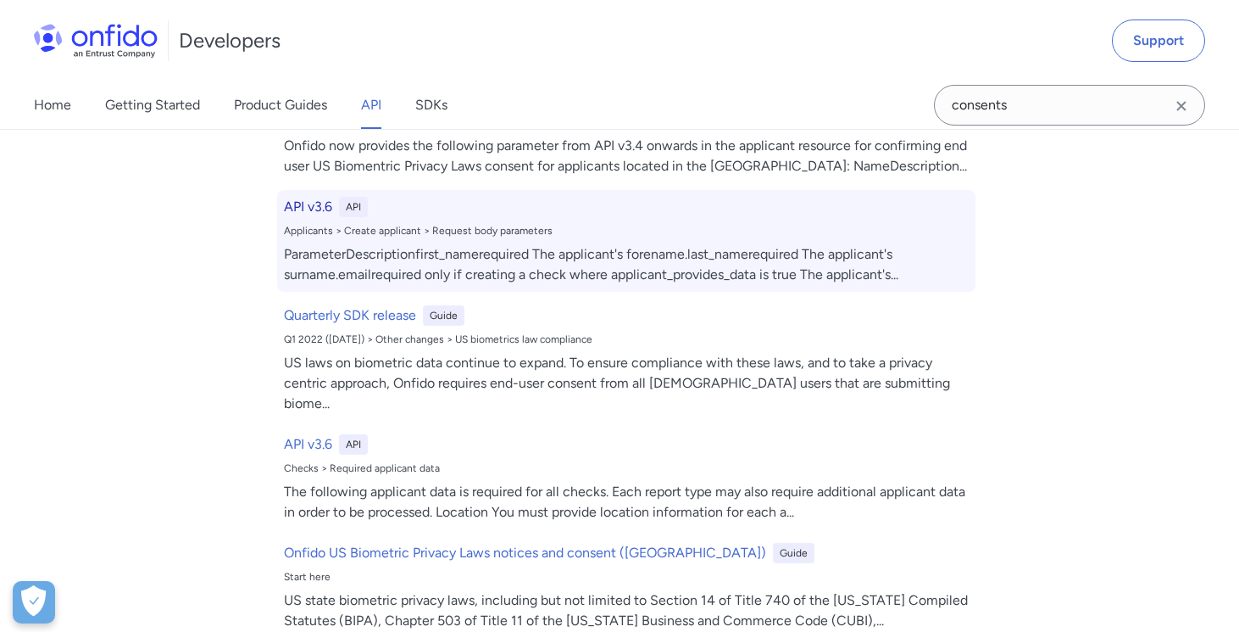
click at [295, 197] on h6 "API v3.6" at bounding box center [308, 207] width 48 height 20
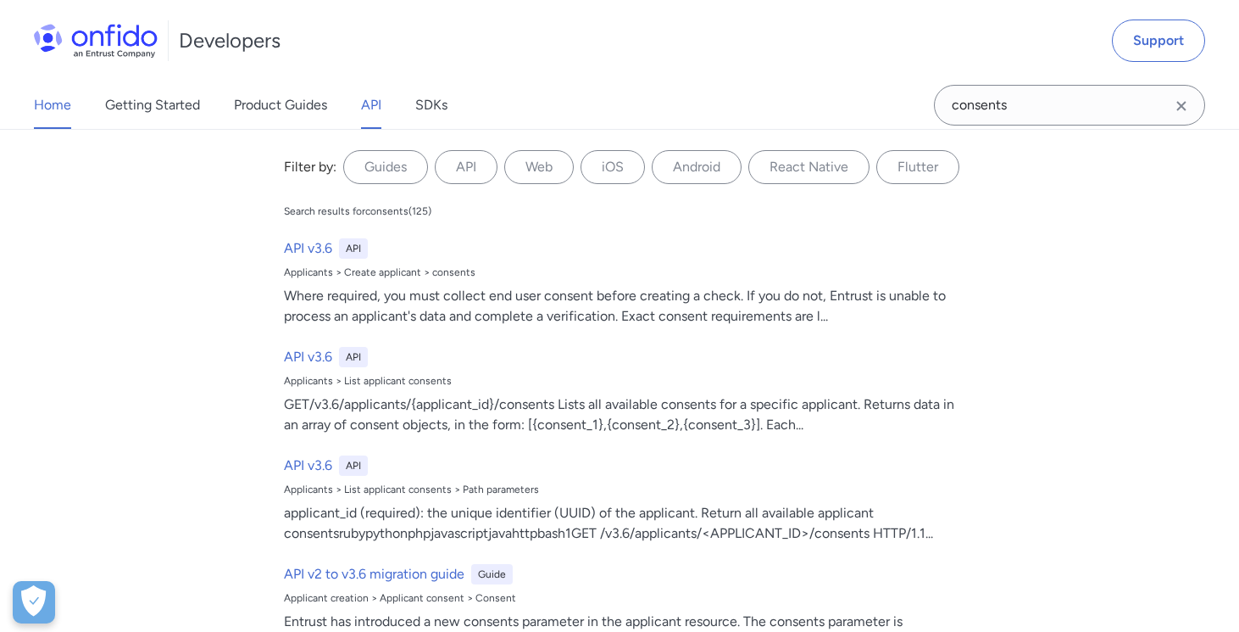
click at [60, 103] on link "Home" at bounding box center [52, 104] width 37 height 47
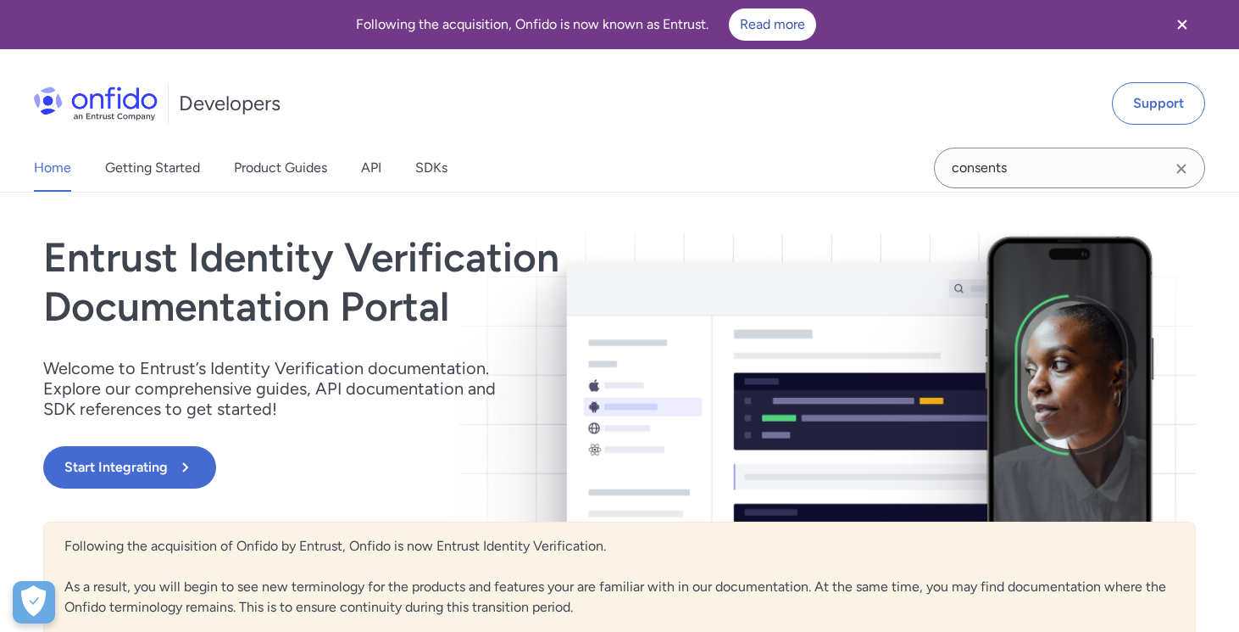
select select "http"
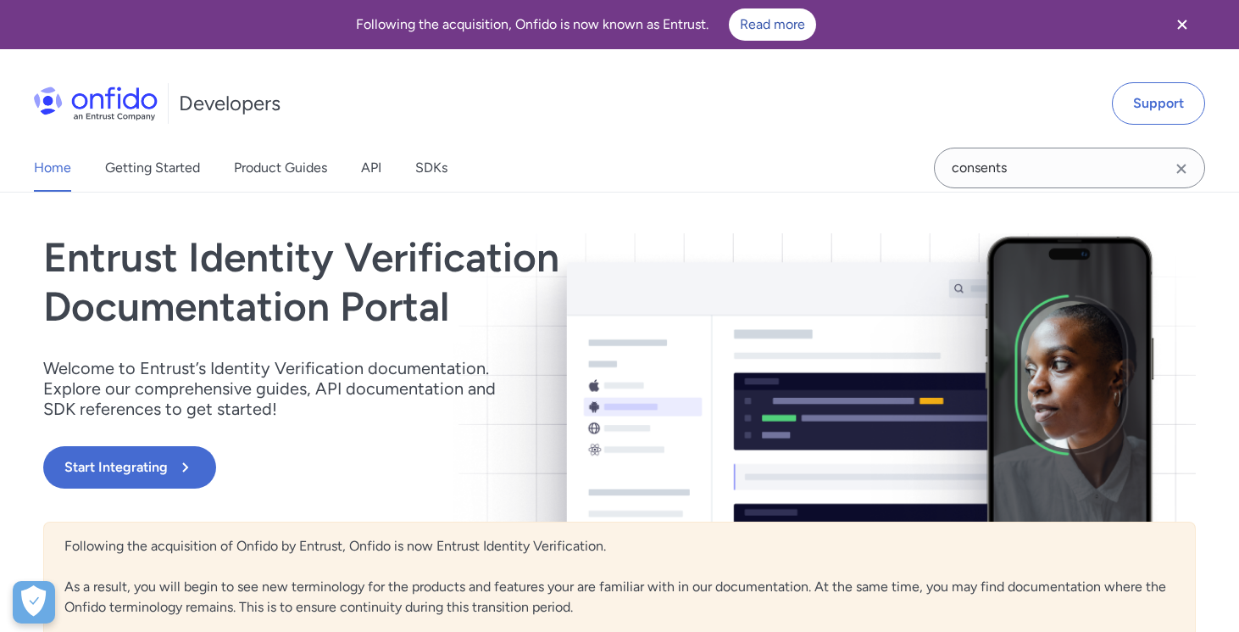
select select "http"
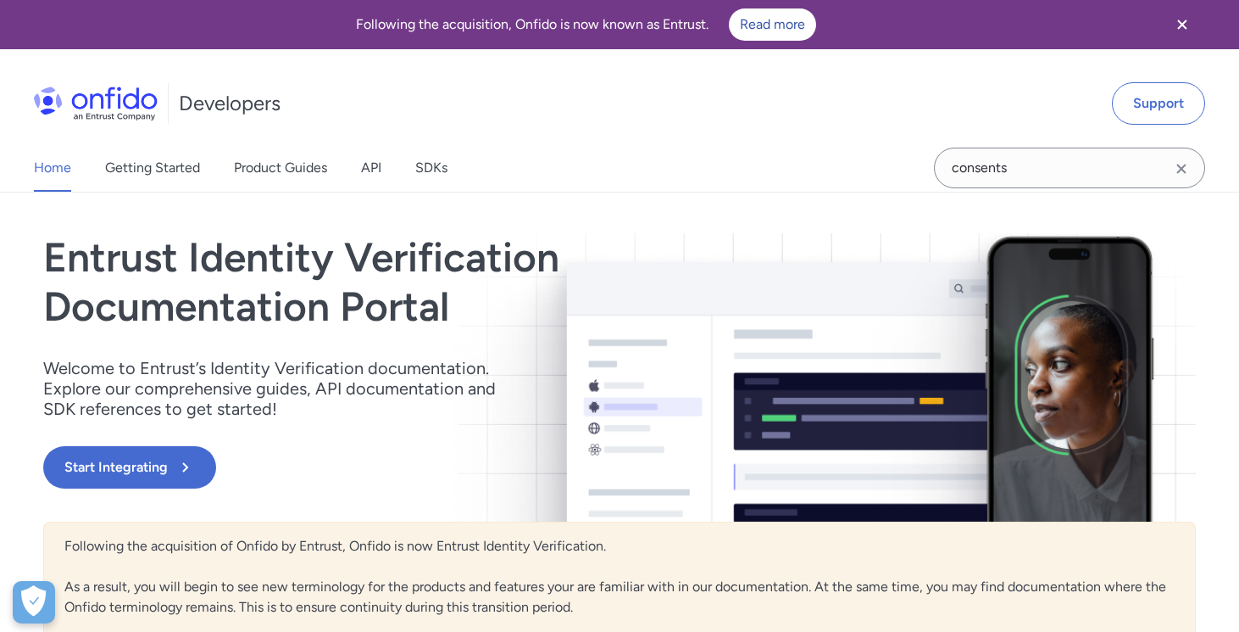
select select "http"
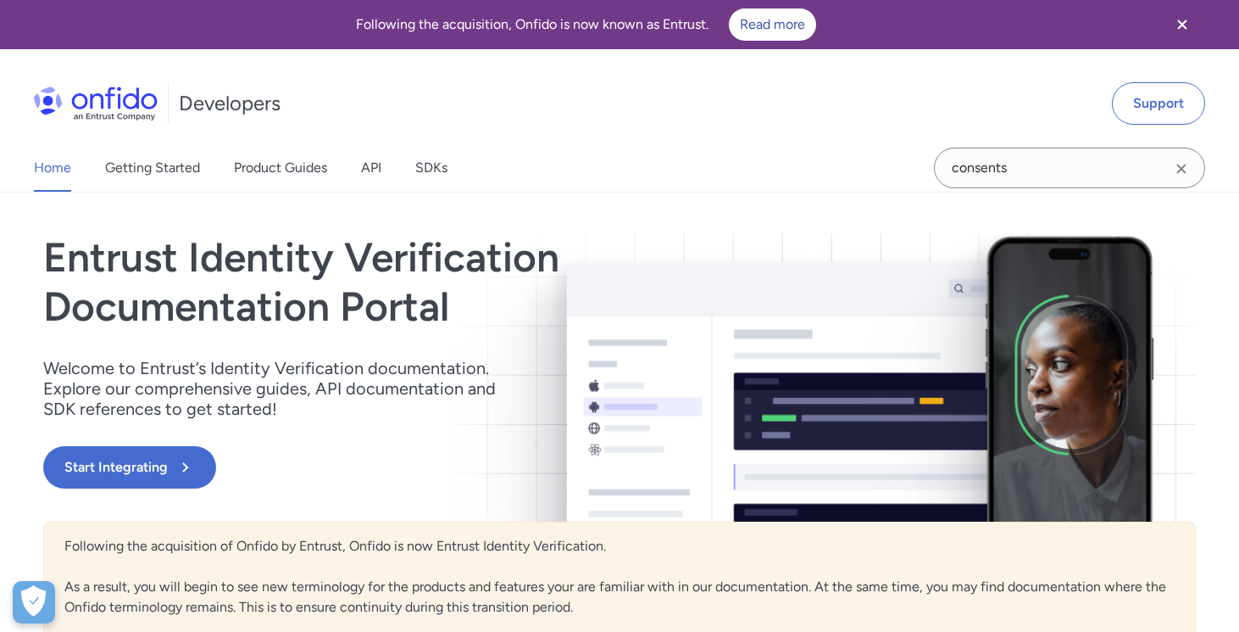
select select "http"
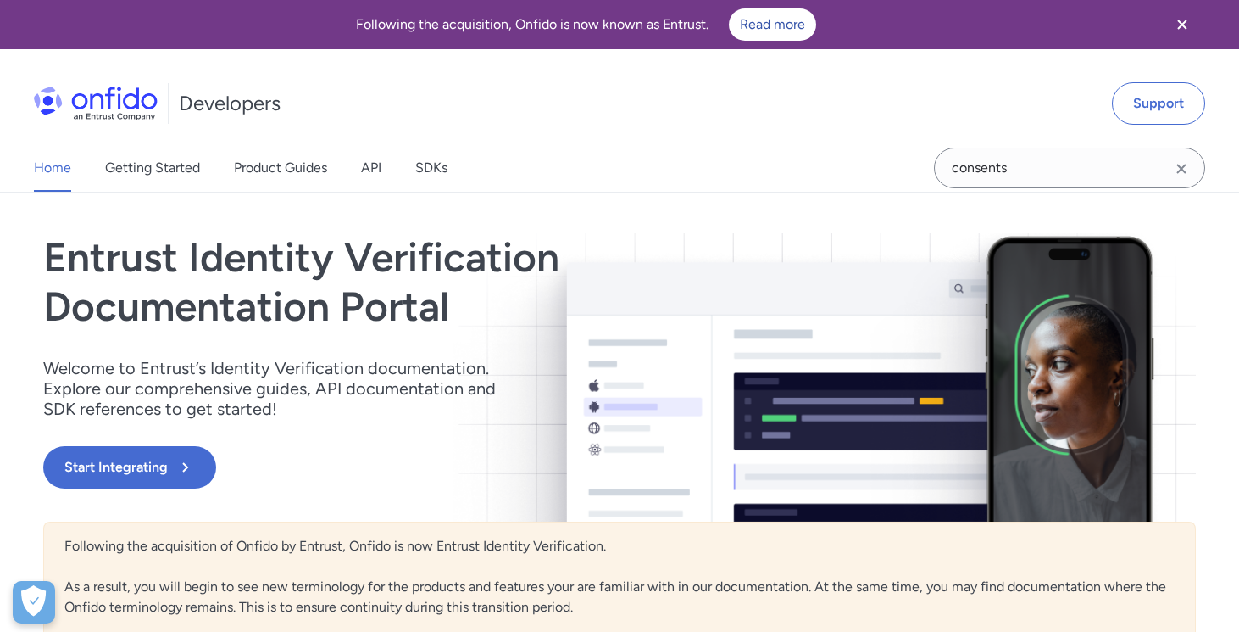
select select "http"
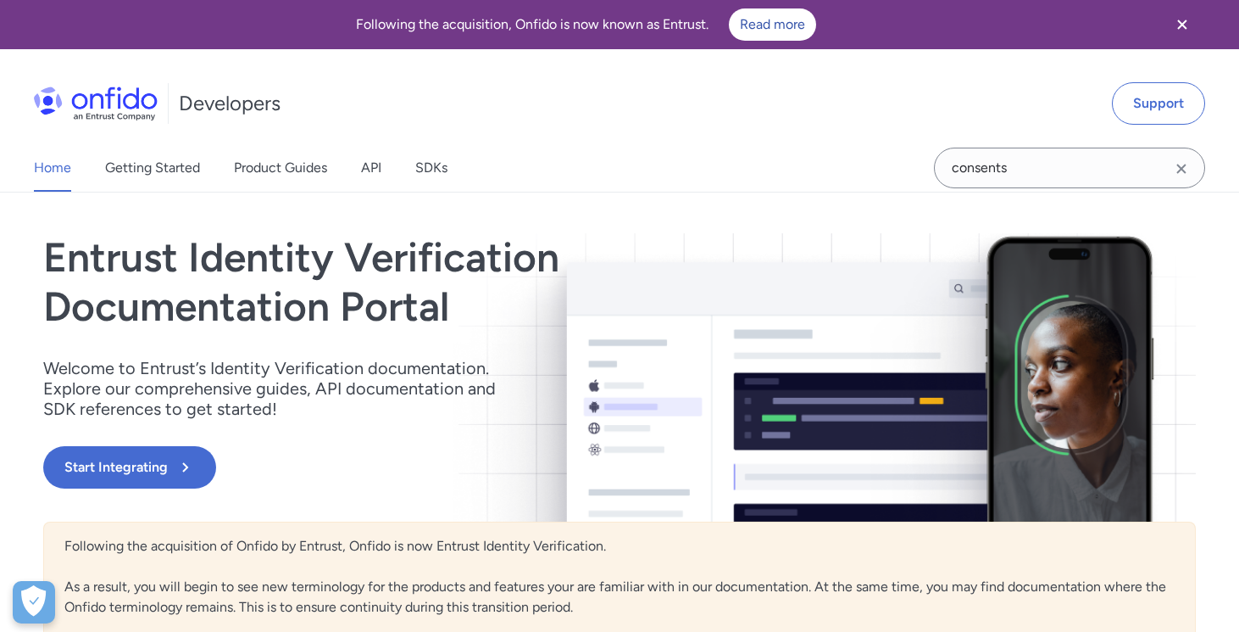
select select "http"
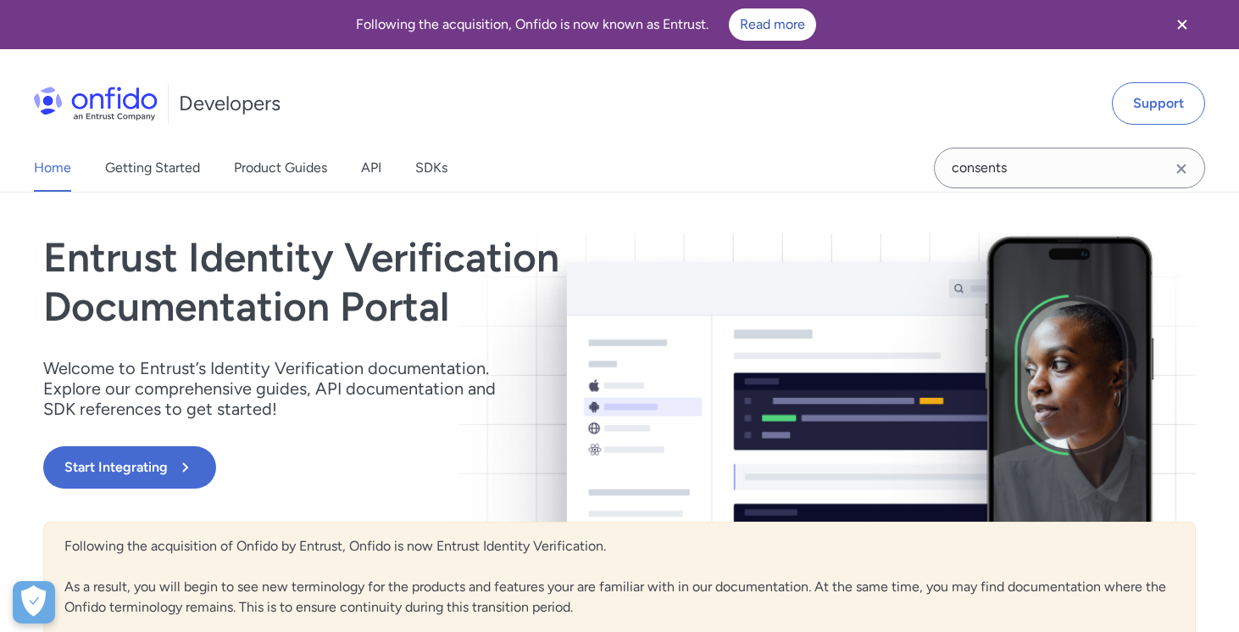
select select "http"
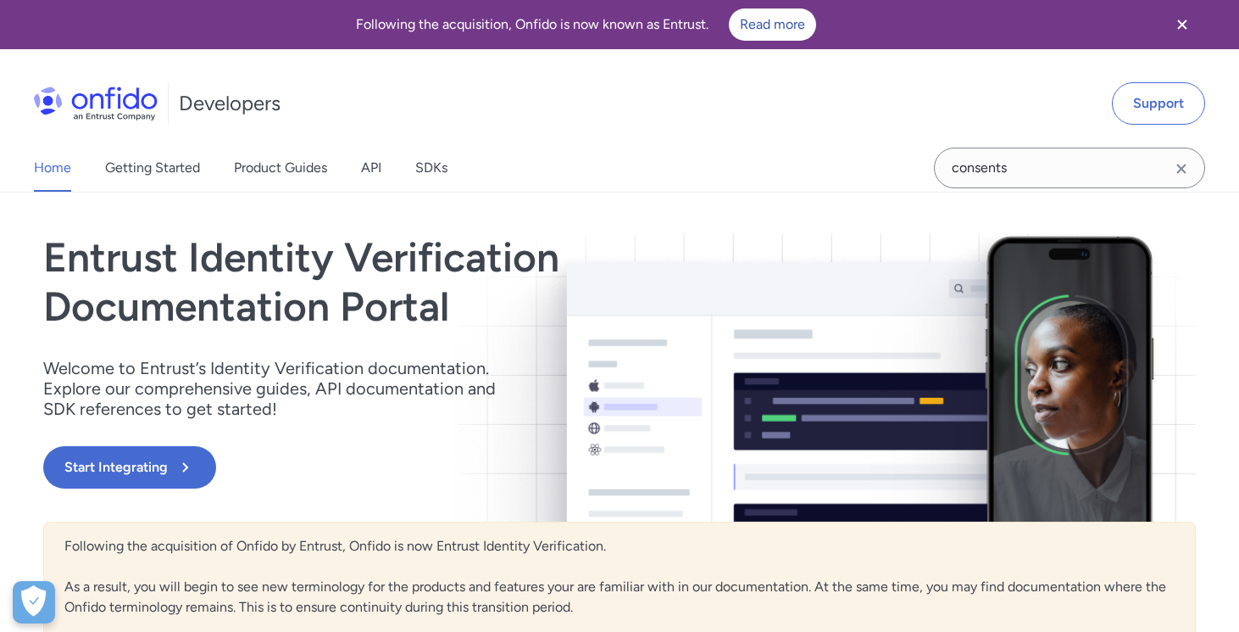
select select "http"
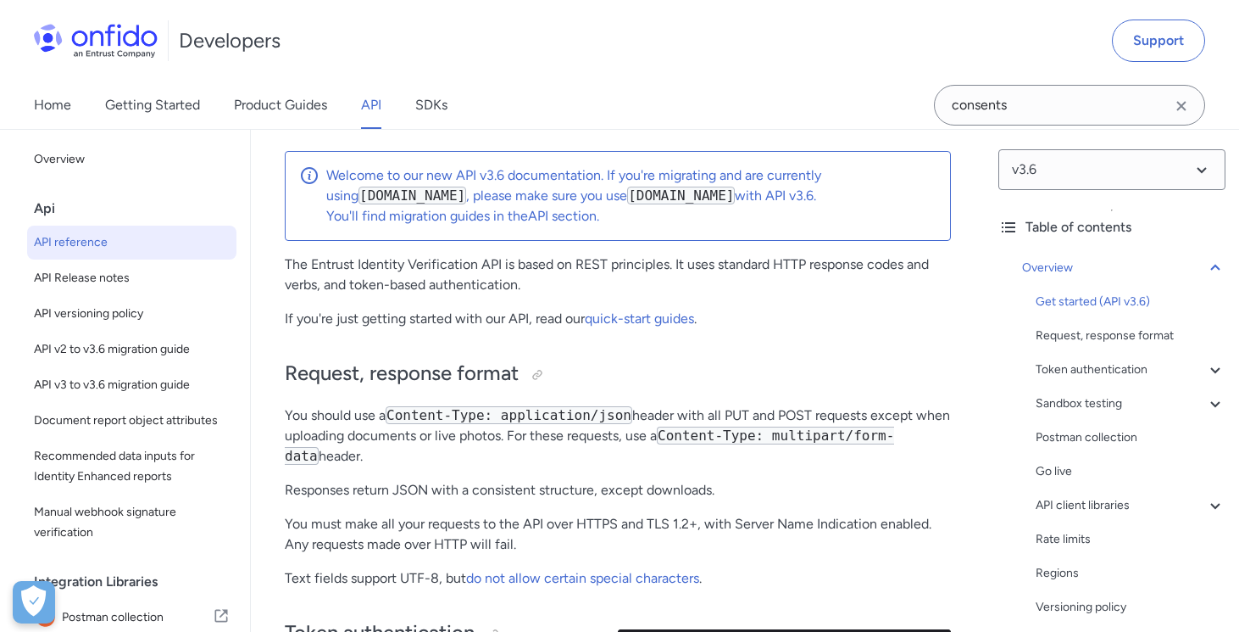
scroll to position [198, 0]
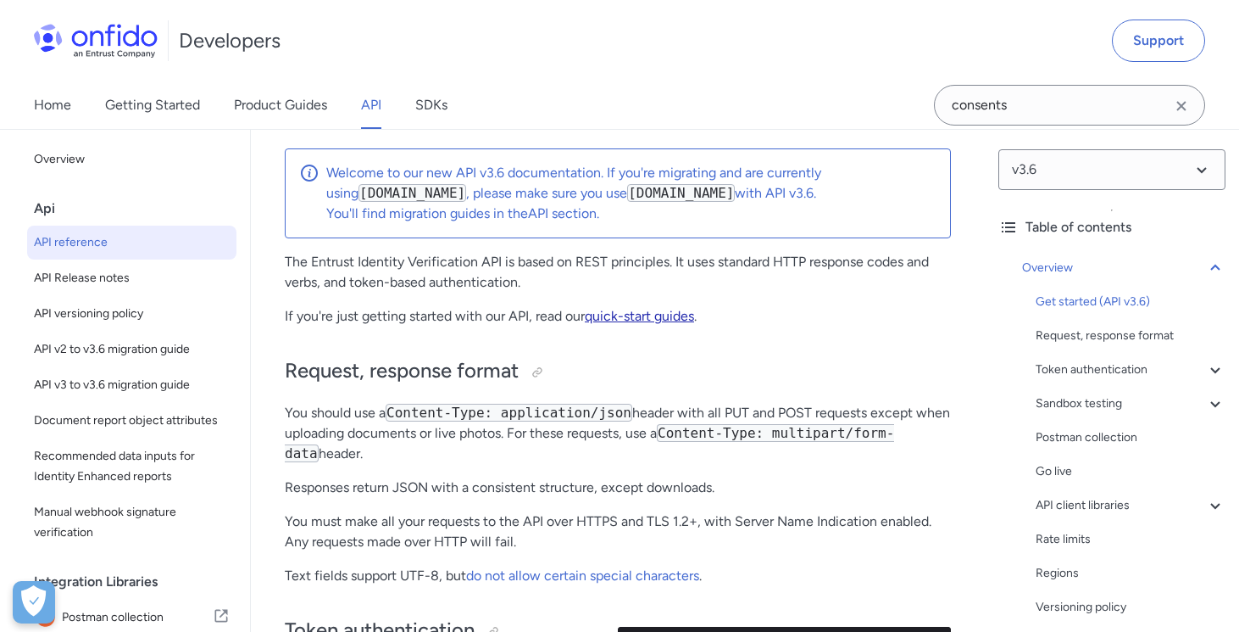
click at [670, 316] on link "quick-start guides" at bounding box center [639, 316] width 109 height 16
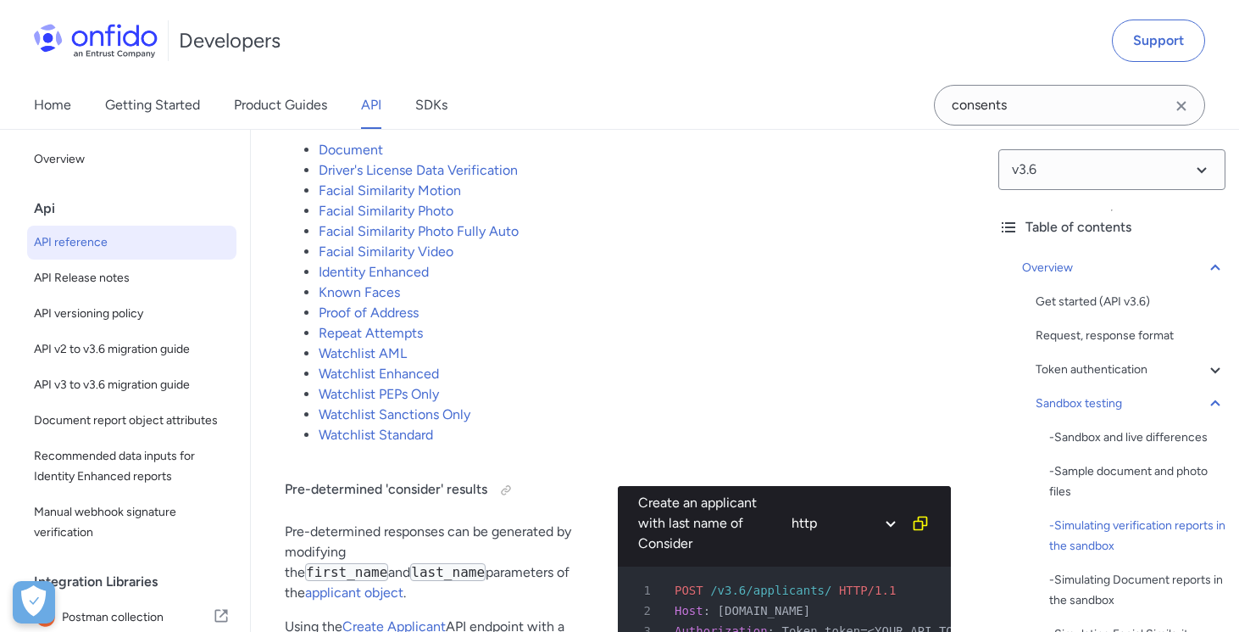
scroll to position [3757, 0]
click at [339, 159] on link "Document" at bounding box center [351, 150] width 64 height 16
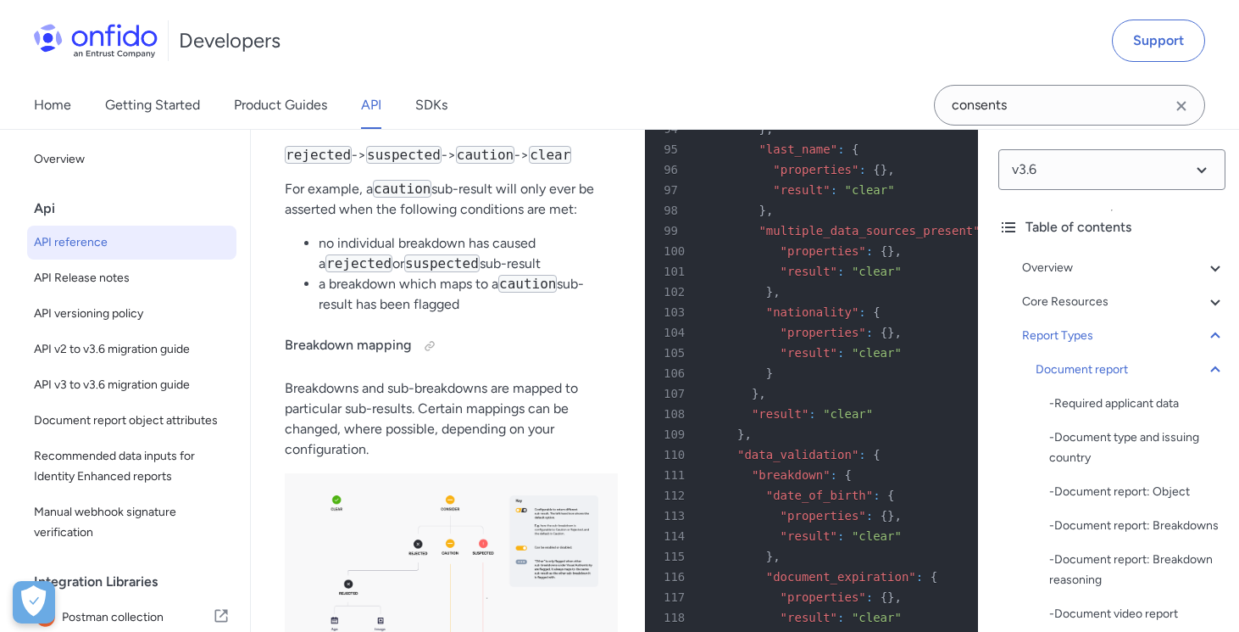
scroll to position [73919, 0]
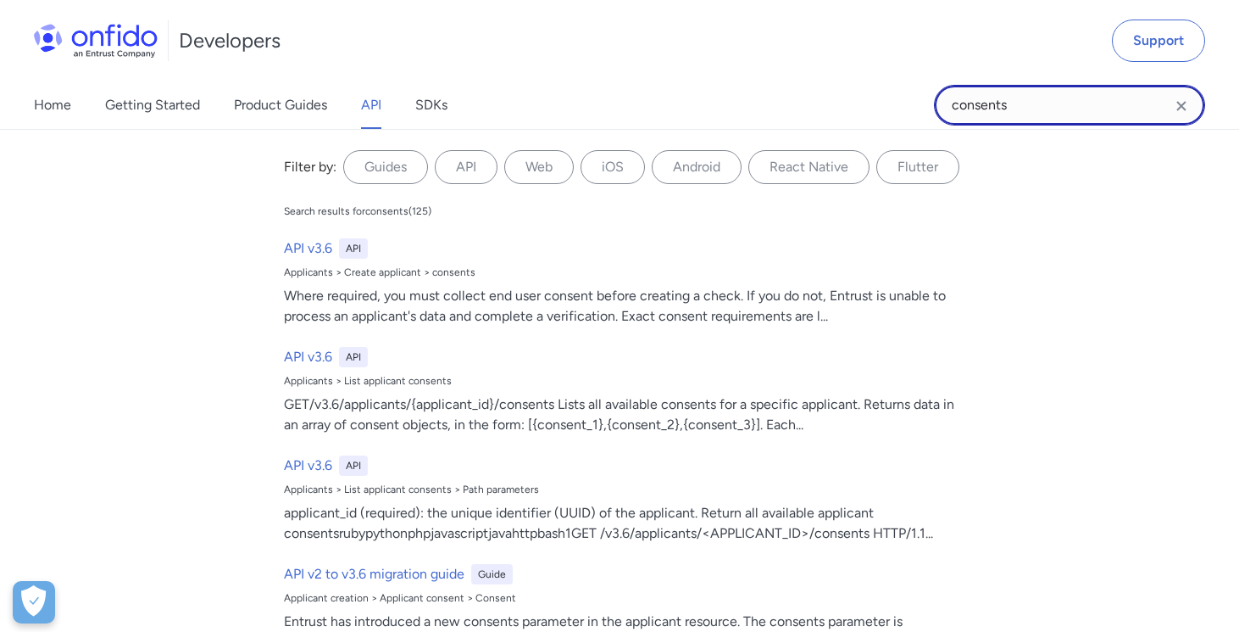
click at [1033, 89] on input "consents" at bounding box center [1069, 105] width 271 height 41
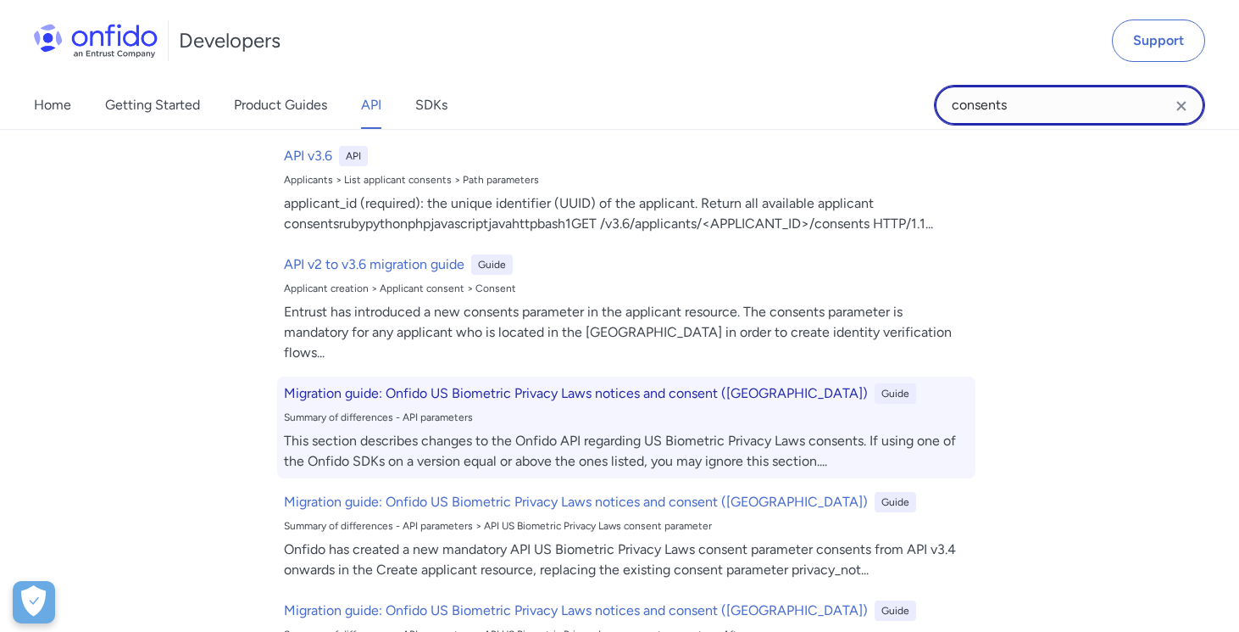
scroll to position [320, 0]
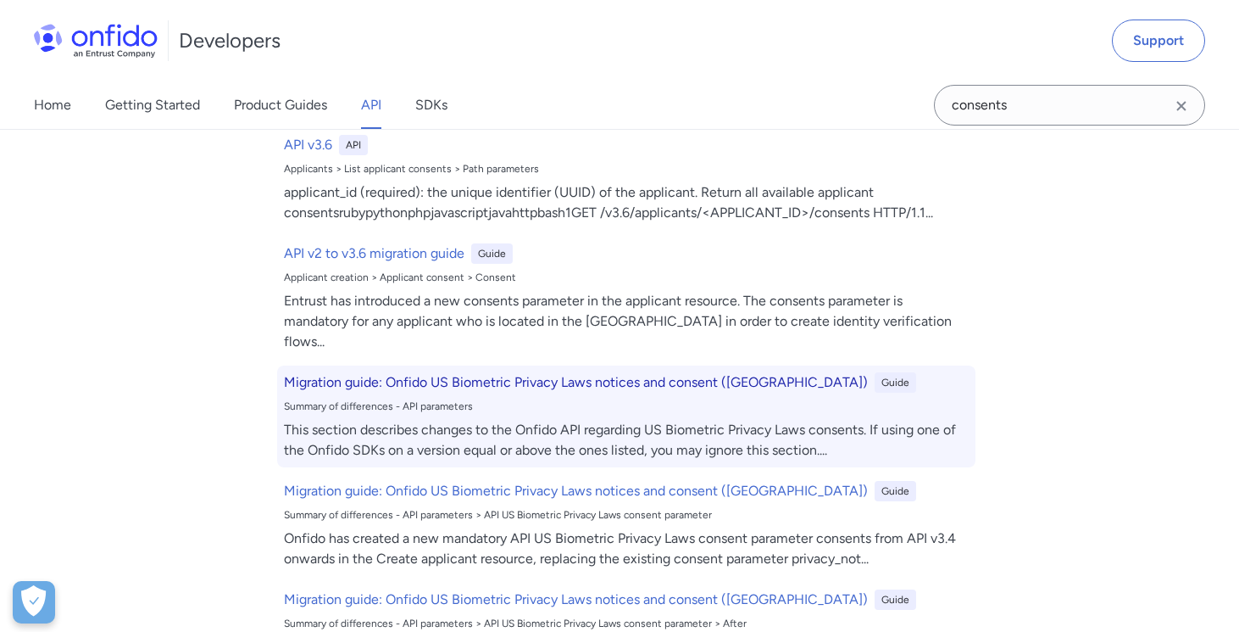
click at [827, 373] on div "Migration guide: Onfido US Biometric Privacy Laws notices and consent (US) Guid…" at bounding box center [626, 416] width 699 height 102
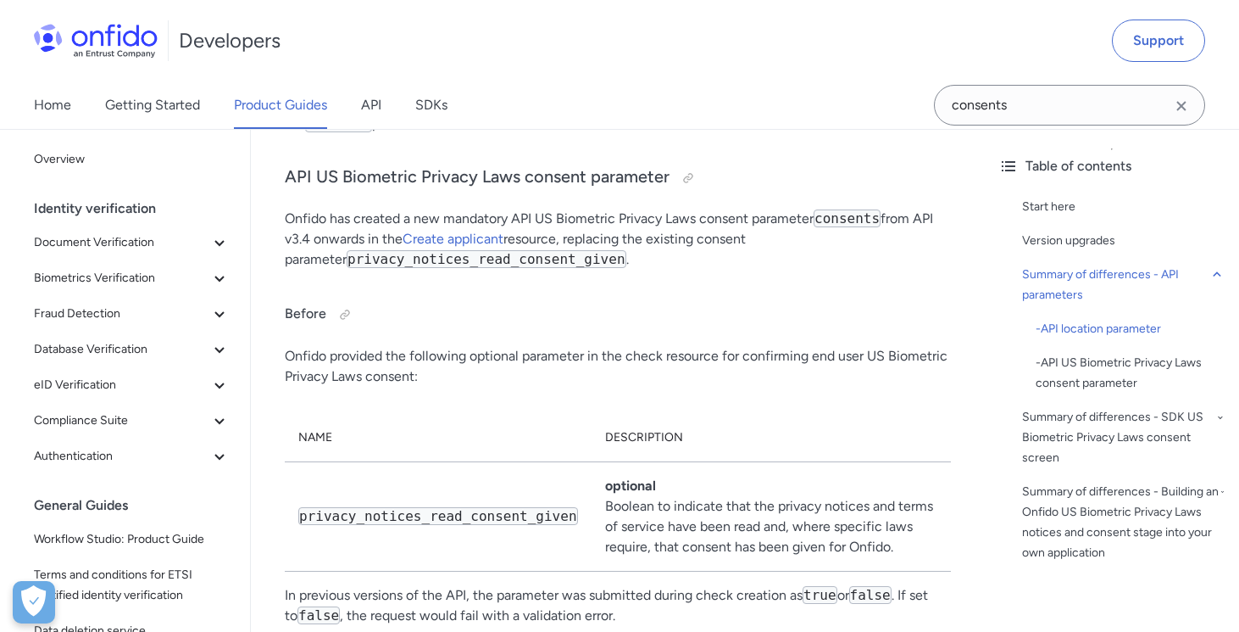
scroll to position [2115, 0]
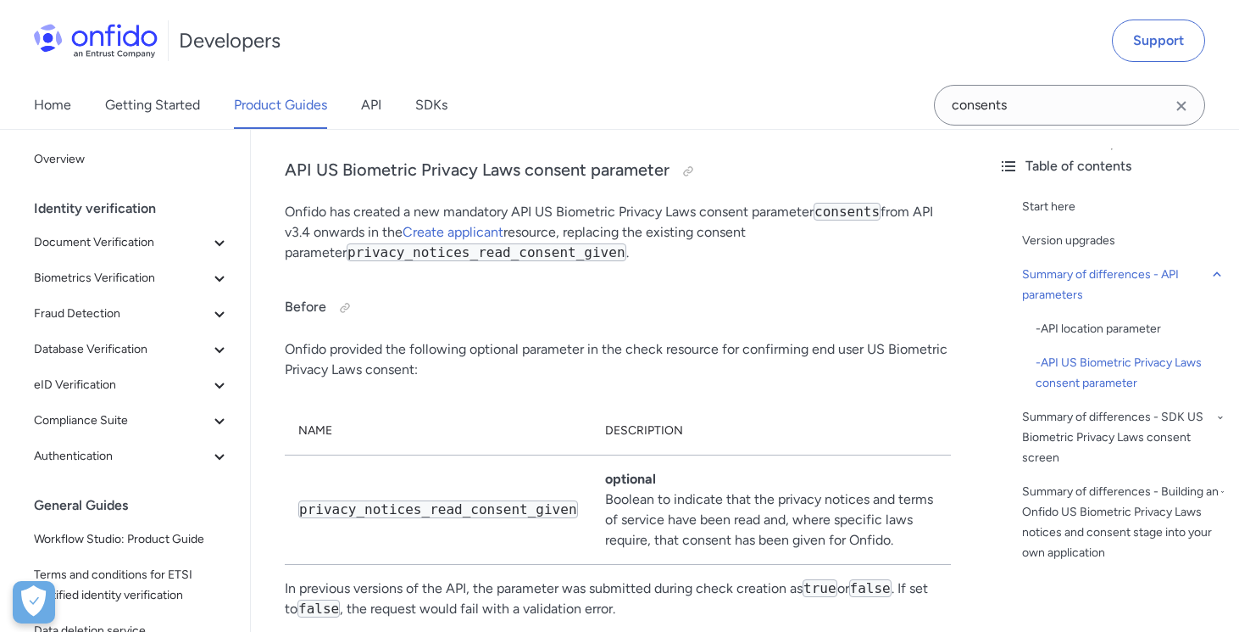
drag, startPoint x: 900, startPoint y: 546, endPoint x: 606, endPoint y: 482, distance: 301.2
click at [606, 482] on td "optional Boolean to indicate that the privacy notices and terms of service have…" at bounding box center [771, 509] width 359 height 109
click at [606, 482] on strong "optional" at bounding box center [630, 479] width 51 height 16
drag, startPoint x: 896, startPoint y: 543, endPoint x: 861, endPoint y: 463, distance: 87.7
click at [861, 462] on table "Name Description privacy_notices_read_consent_given optional Boolean to indicat…" at bounding box center [618, 486] width 666 height 158
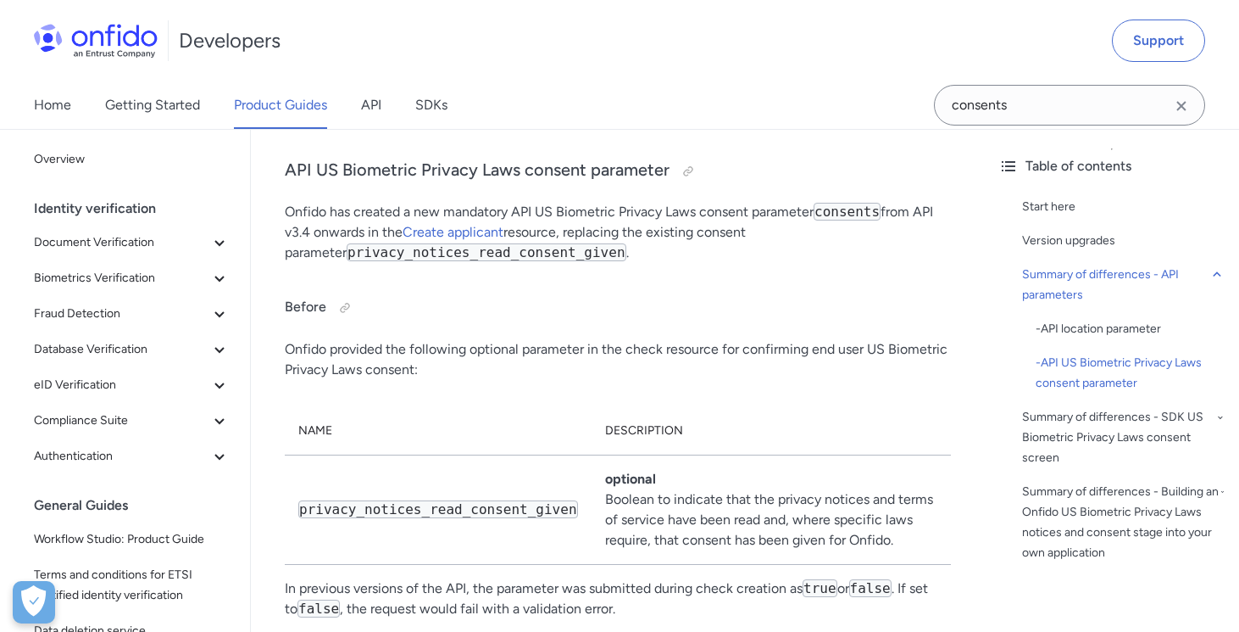
click at [861, 504] on td "optional Boolean to indicate that the privacy notices and terms of service have…" at bounding box center [771, 509] width 359 height 109
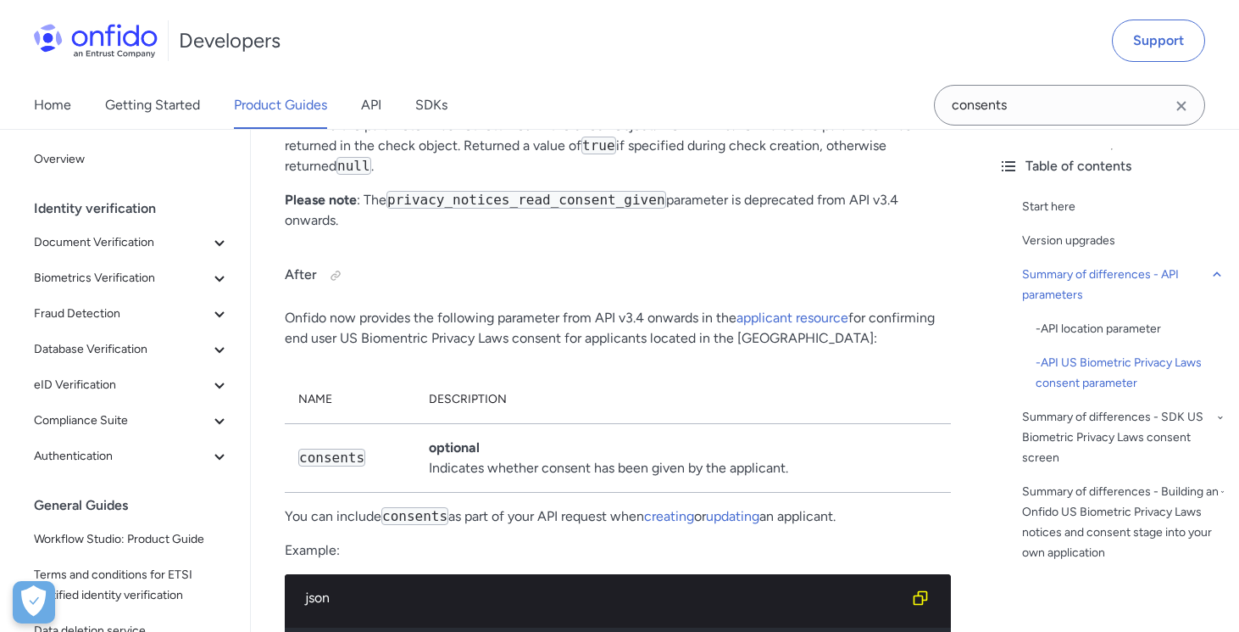
scroll to position [2675, 0]
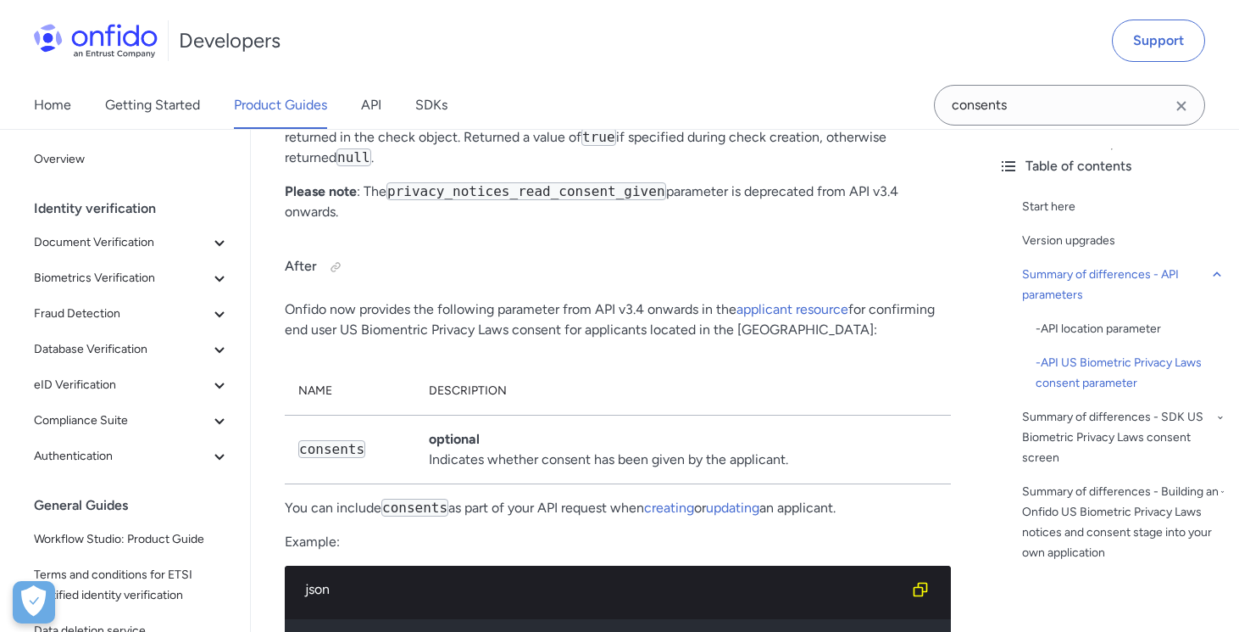
drag, startPoint x: 805, startPoint y: 468, endPoint x: 778, endPoint y: 426, distance: 50.3
click at [778, 425] on td "optional Indicates whether consent has been given by the applicant." at bounding box center [683, 449] width 536 height 69
click at [794, 470] on td "optional Indicates whether consent has been given by the applicant." at bounding box center [683, 449] width 536 height 69
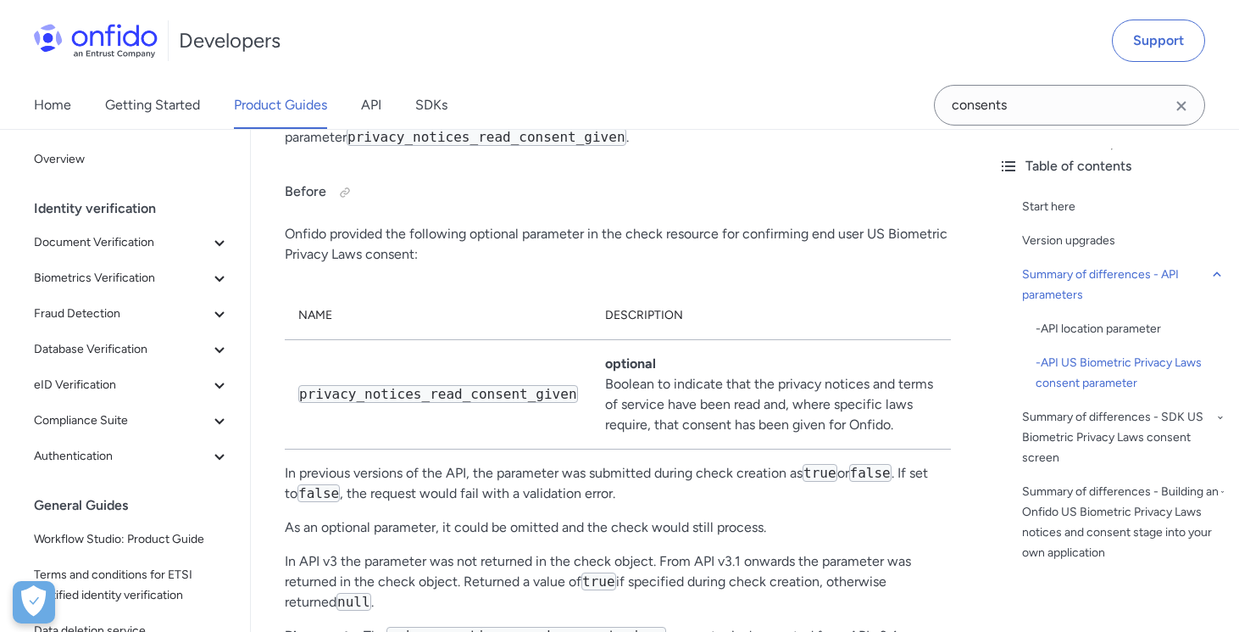
scroll to position [2239, 0]
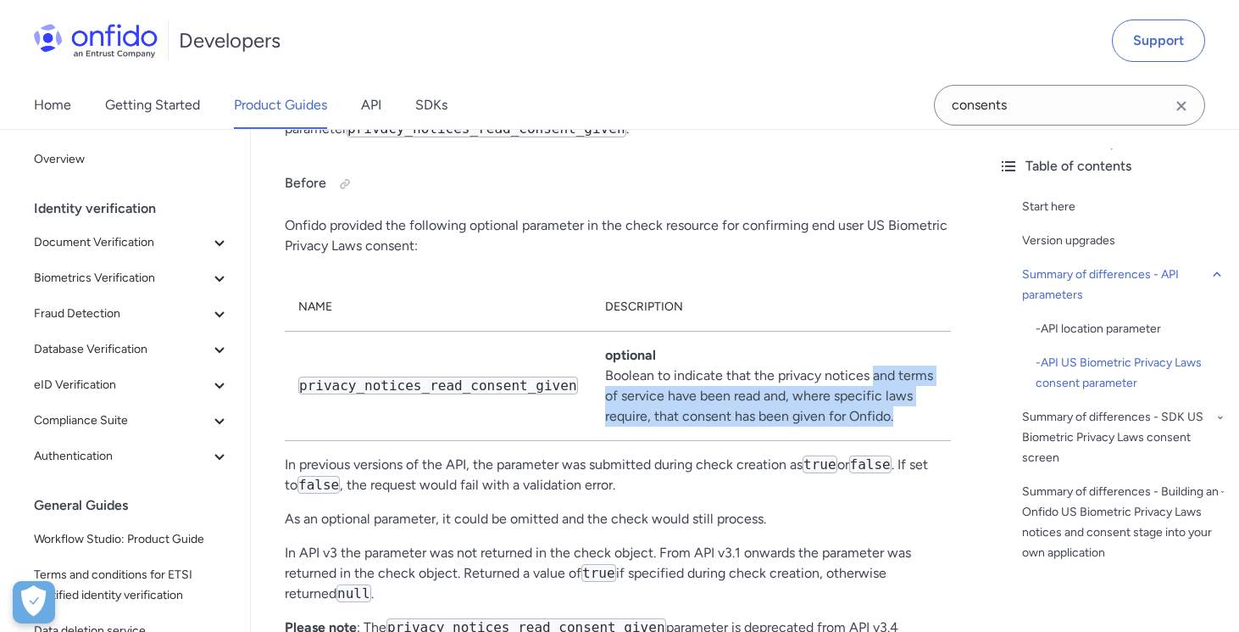
drag, startPoint x: 893, startPoint y: 422, endPoint x: 867, endPoint y: 375, distance: 53.9
click at [867, 375] on td "optional Boolean to indicate that the privacy notices and terms of service have…" at bounding box center [771, 385] width 359 height 109
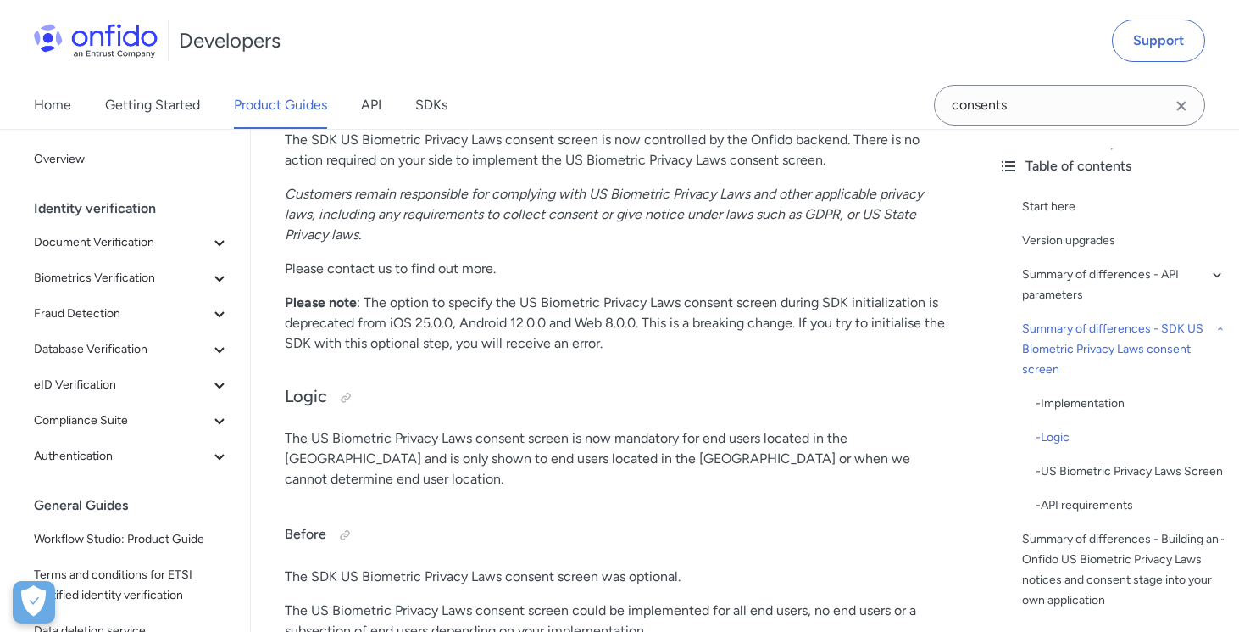
scroll to position [4458, 0]
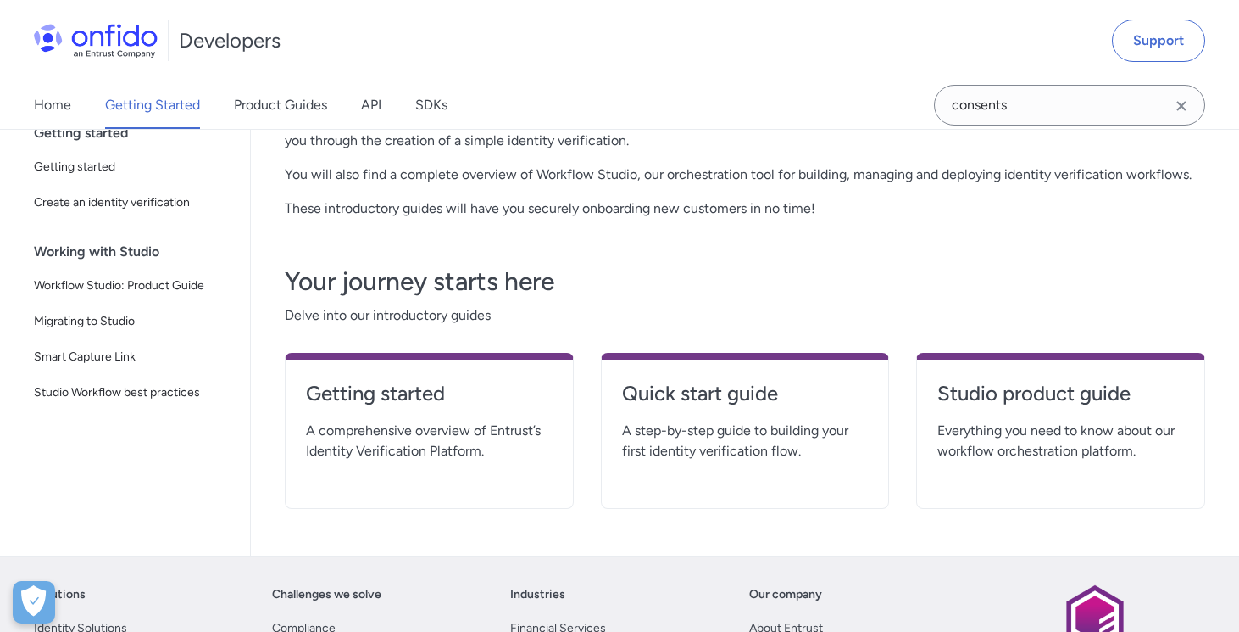
scroll to position [259, 0]
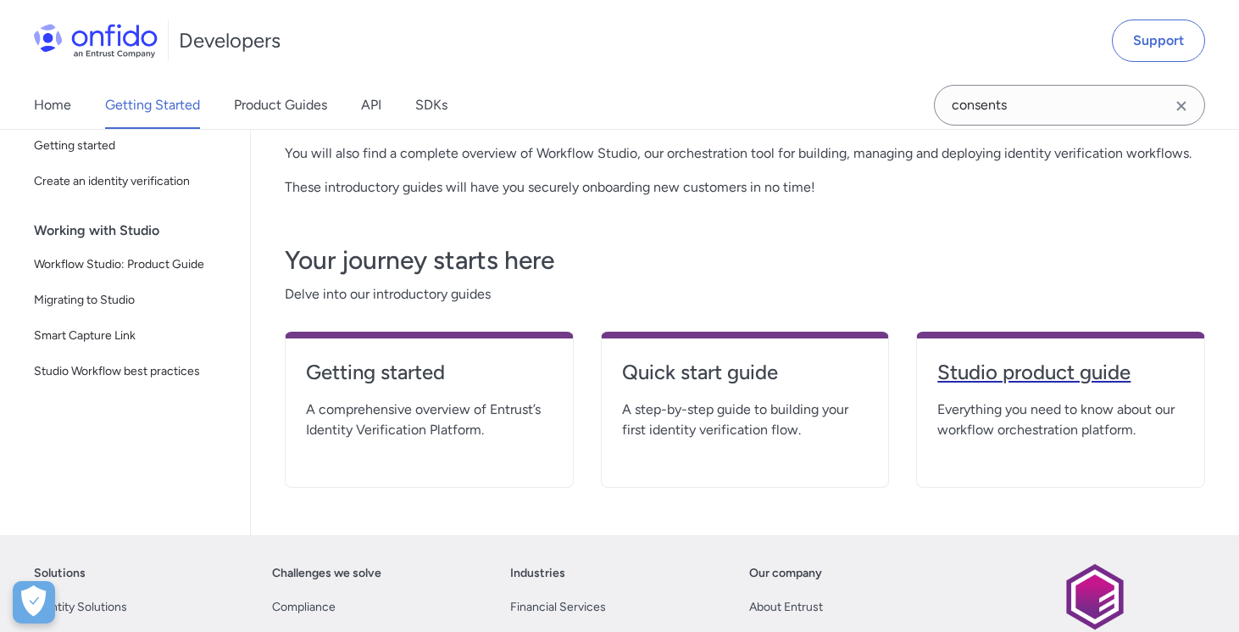
click at [1000, 386] on link "Studio product guide" at bounding box center [1061, 379] width 247 height 41
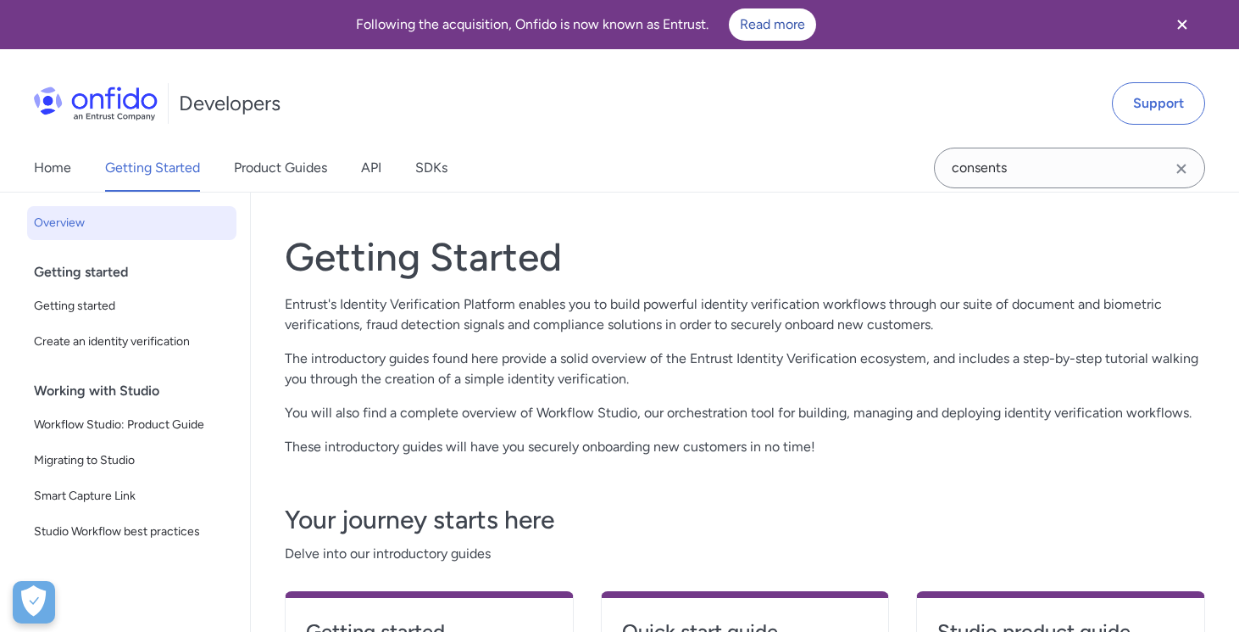
scroll to position [259, 0]
